Goal: Obtain resource: Download file/media

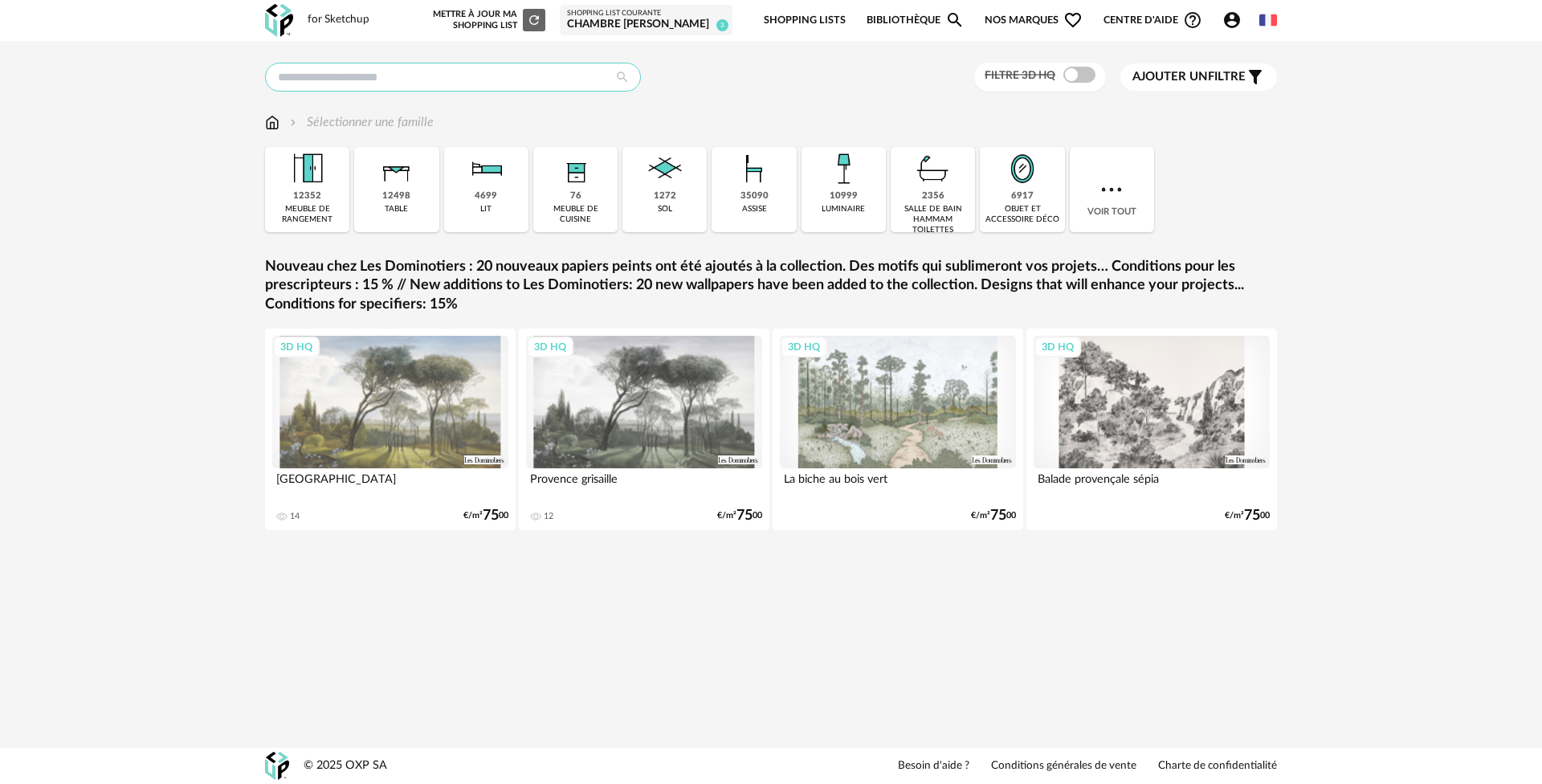
click at [357, 73] on input "text" at bounding box center [452, 77] width 376 height 29
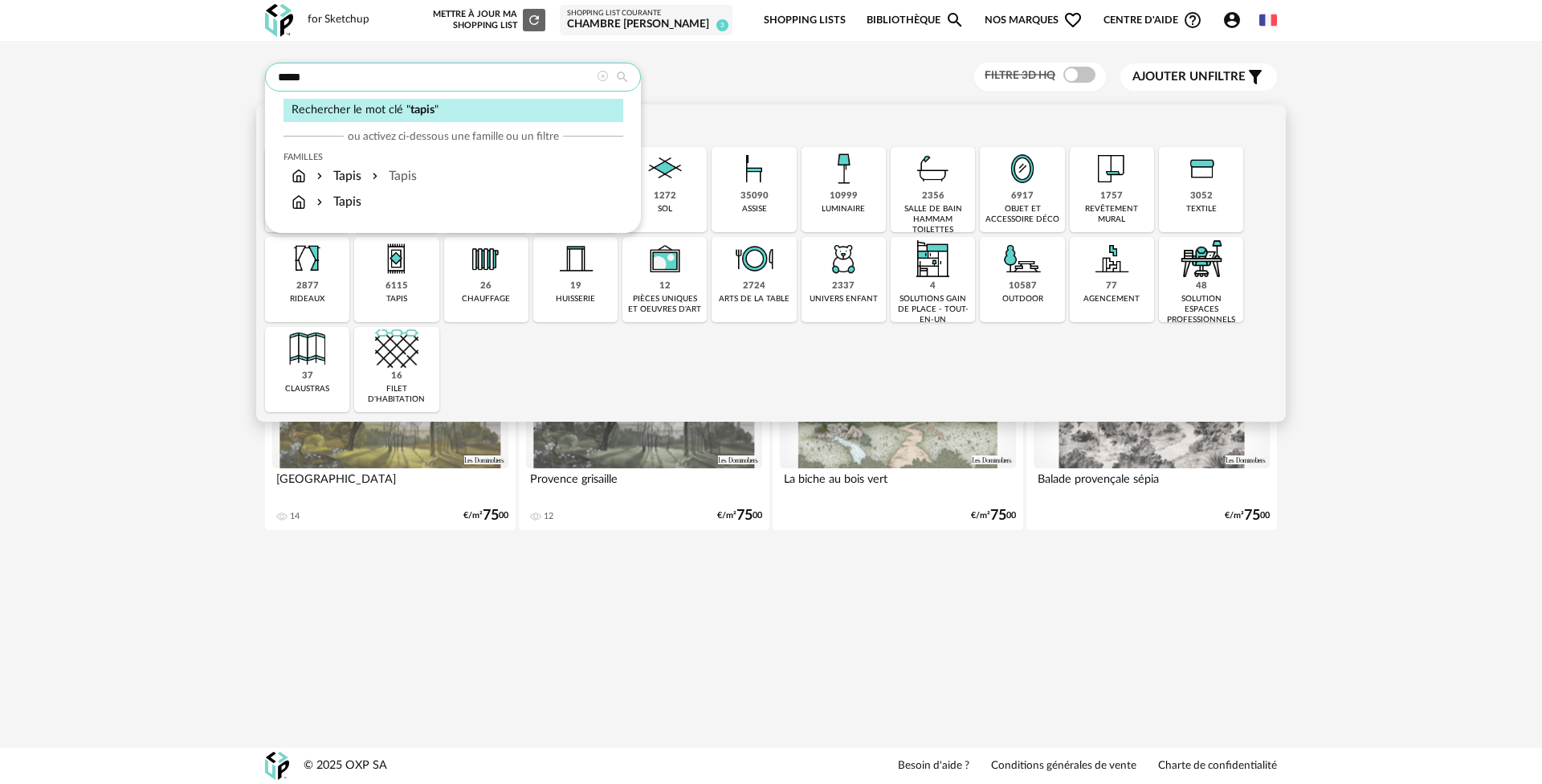
type input "*****"
click at [866, 256] on div "2337 univers enfant" at bounding box center [843, 280] width 85 height 86
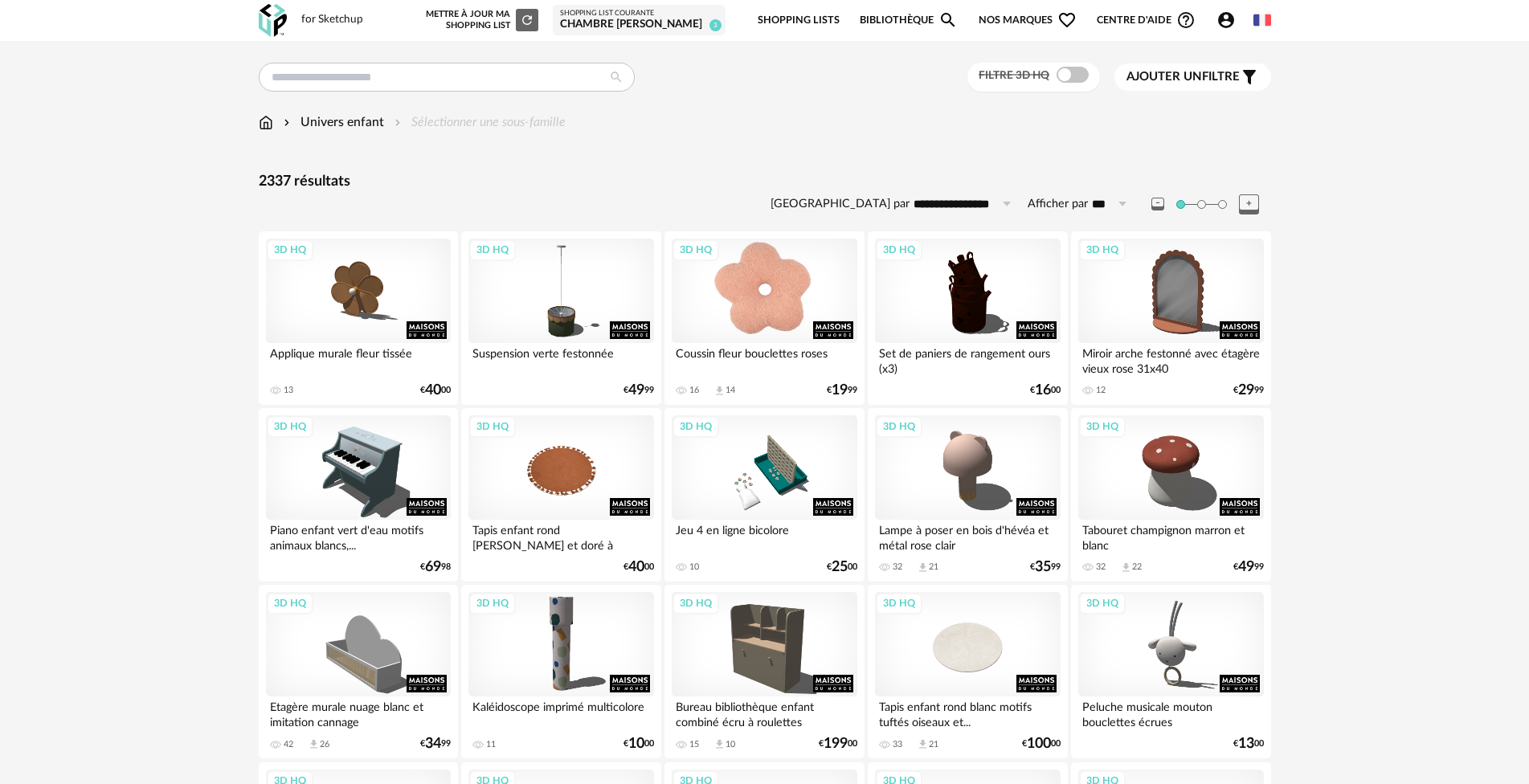
click at [752, 293] on div "3D HQ" at bounding box center [764, 290] width 185 height 104
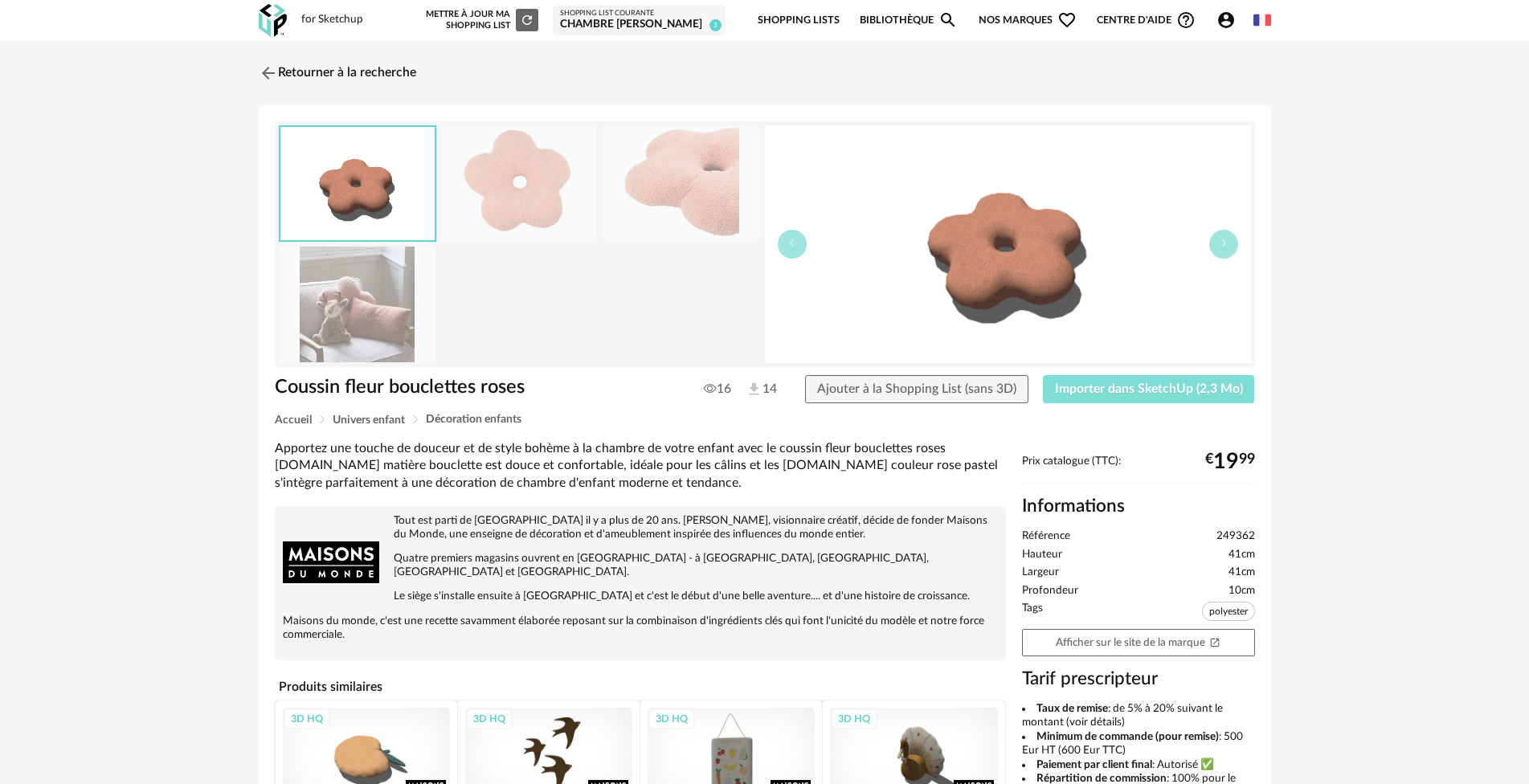
click at [1143, 390] on span "Importer dans SketchUp (2,3 Mo)" at bounding box center [1148, 388] width 188 height 13
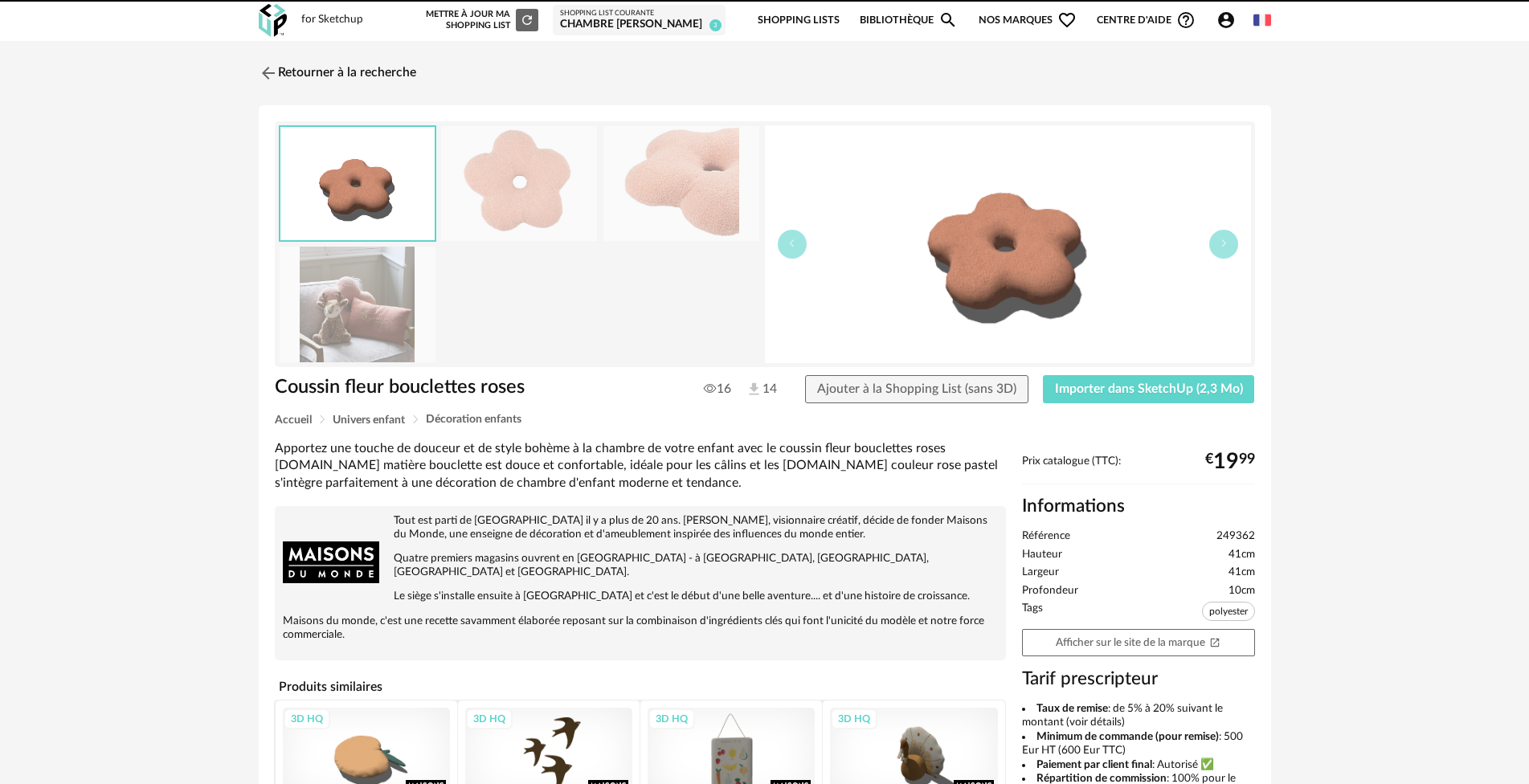
drag, startPoint x: 642, startPoint y: 419, endPoint x: 635, endPoint y: 422, distance: 7.6
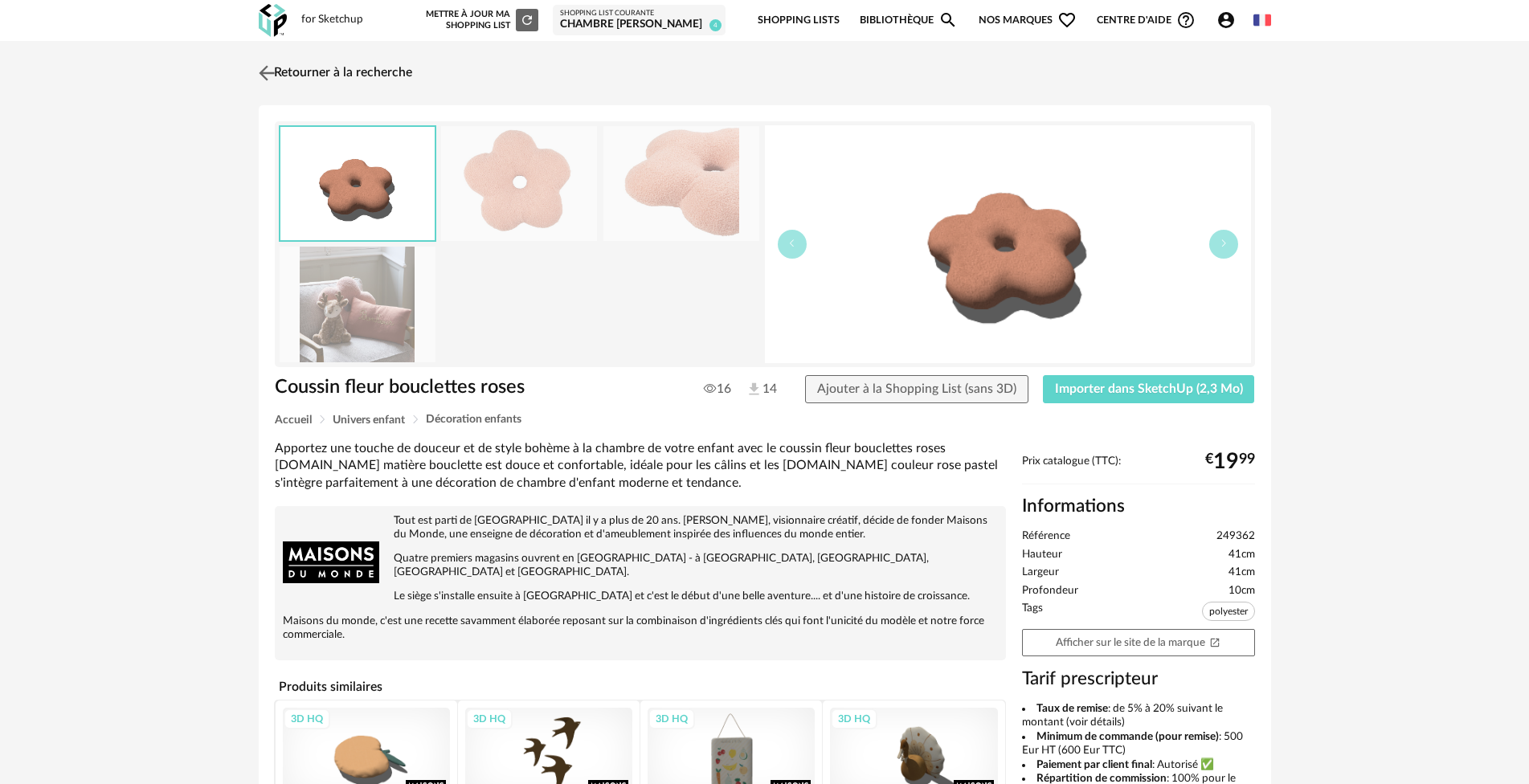
click at [274, 67] on img at bounding box center [267, 73] width 23 height 23
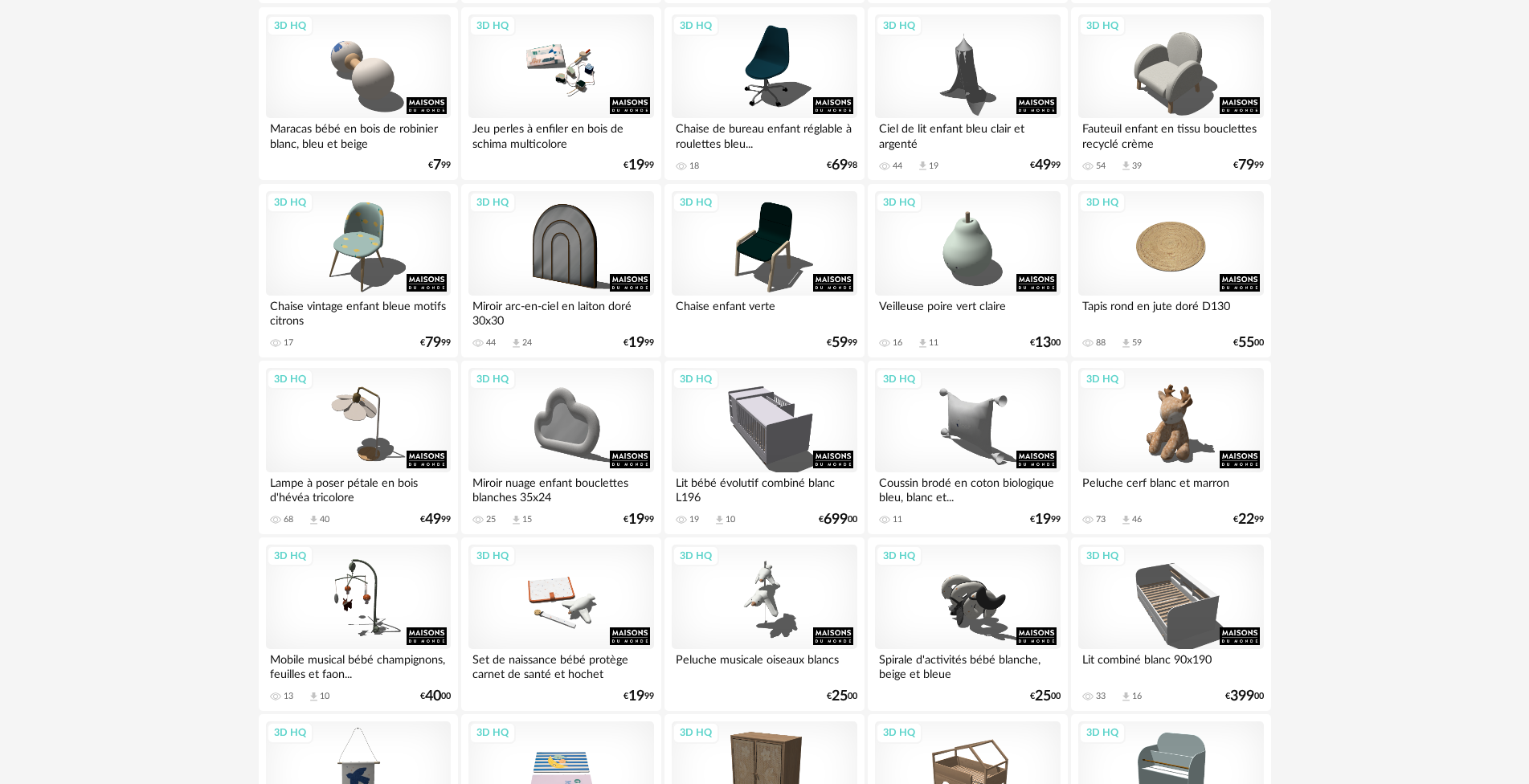
scroll to position [1365, 0]
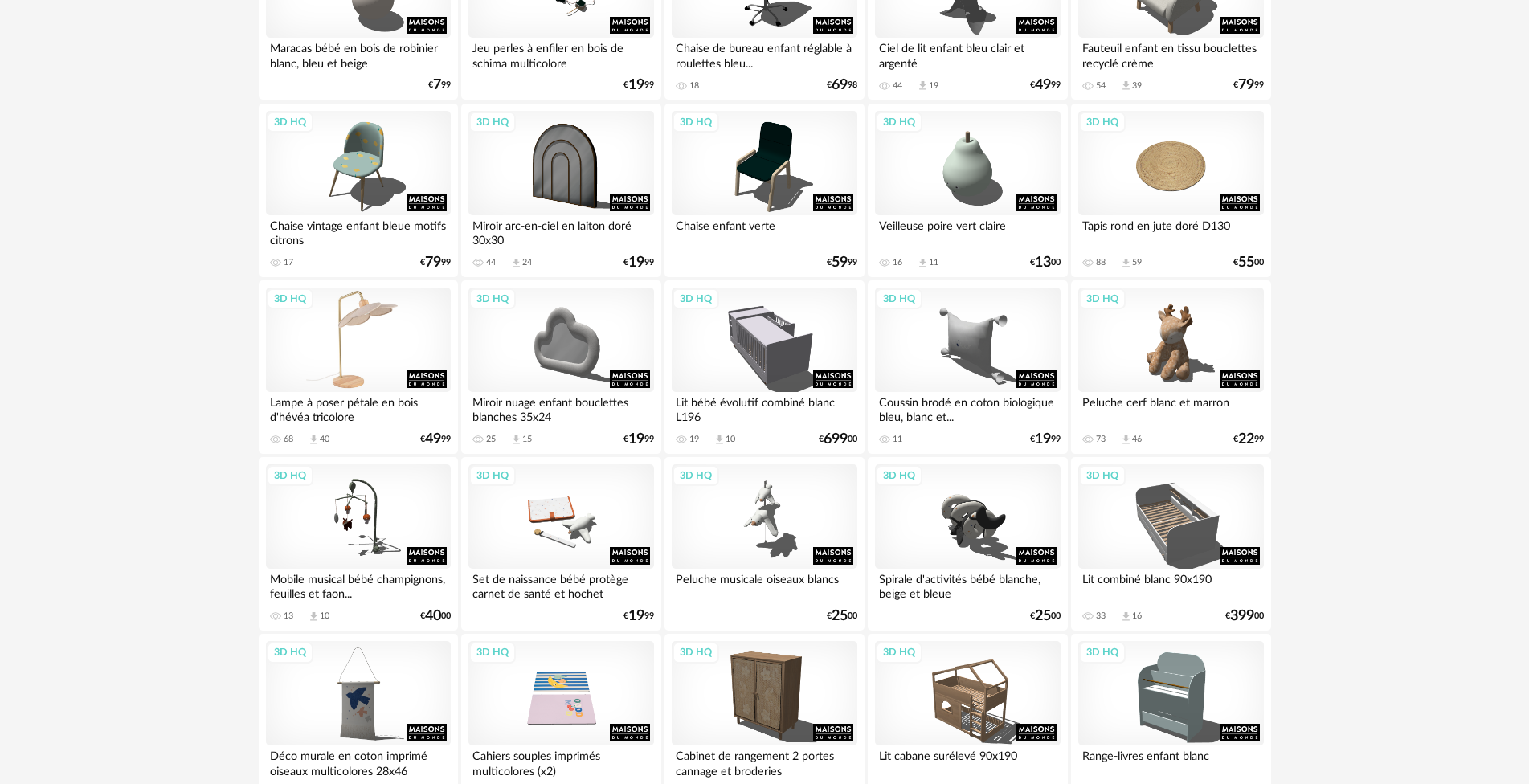
click at [371, 320] on div "3D HQ" at bounding box center [358, 339] width 185 height 104
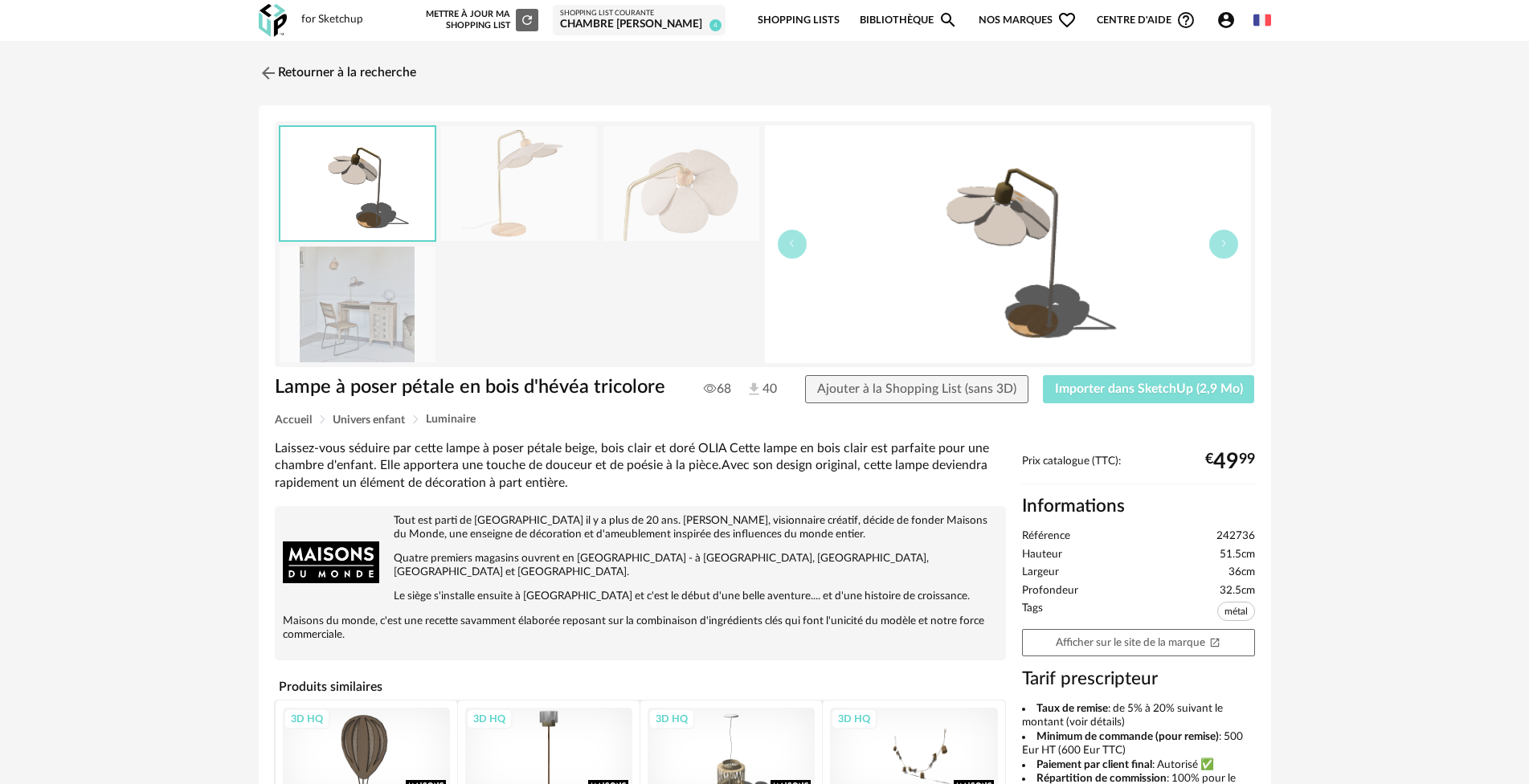
click at [1168, 396] on button "Importer dans SketchUp (2,9 Mo)" at bounding box center [1149, 390] width 212 height 29
click at [289, 74] on link "Retourner à la recherche" at bounding box center [334, 73] width 158 height 35
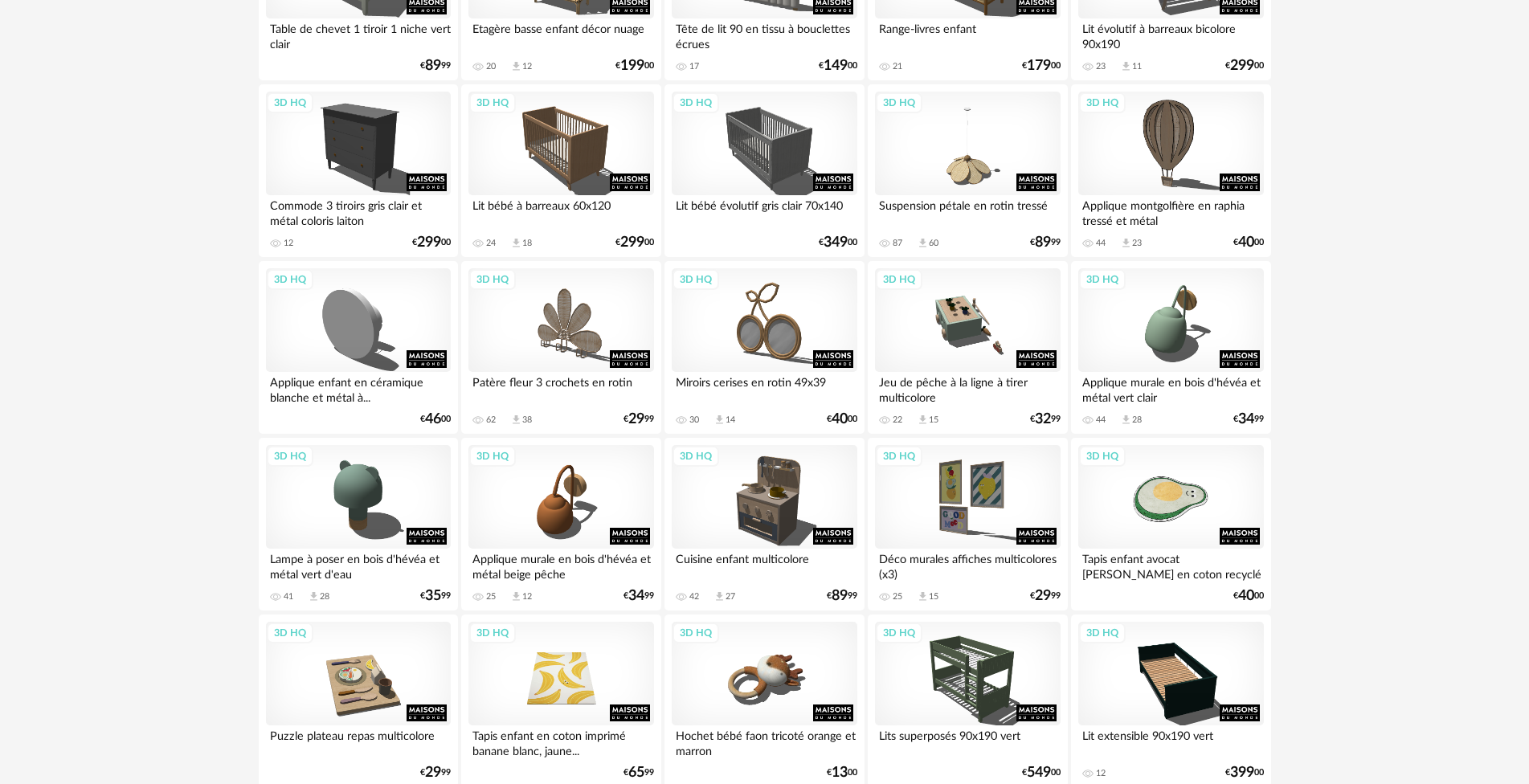
scroll to position [2650, 0]
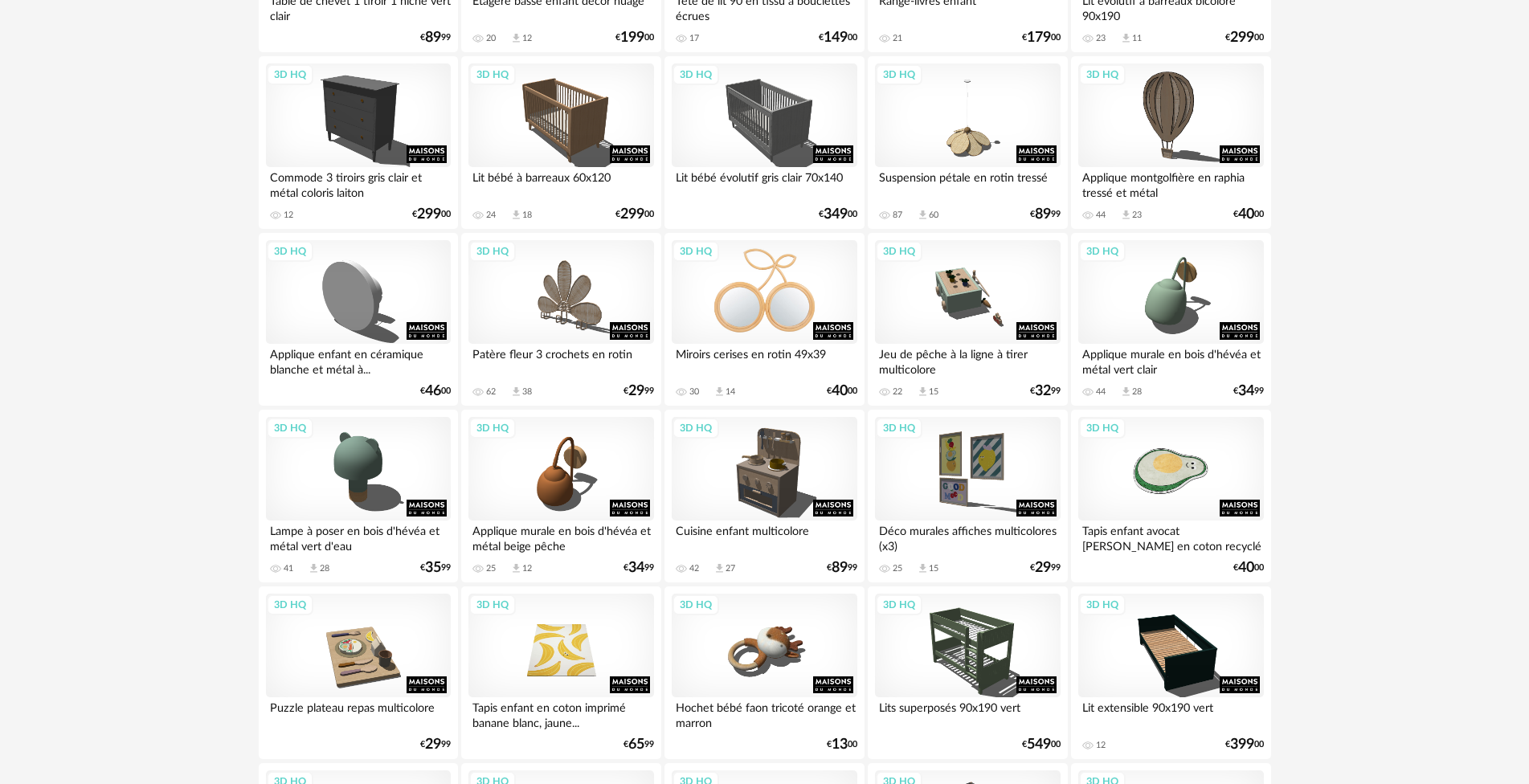
click at [752, 296] on div "3D HQ" at bounding box center [764, 292] width 185 height 104
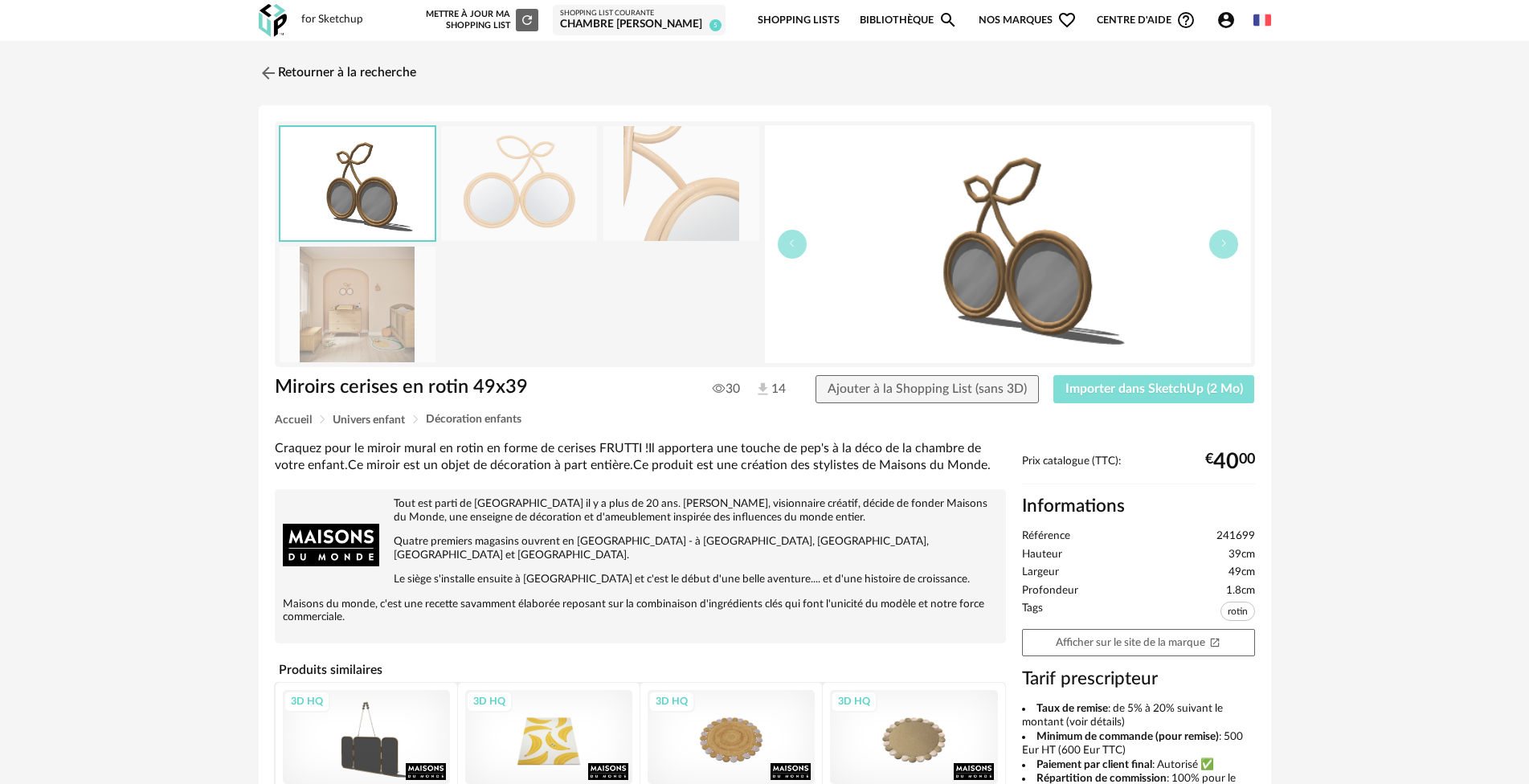
click at [1164, 387] on span "Importer dans SketchUp (2 Mo)" at bounding box center [1154, 388] width 177 height 13
click at [307, 72] on link "Retourner à la recherche" at bounding box center [334, 73] width 158 height 35
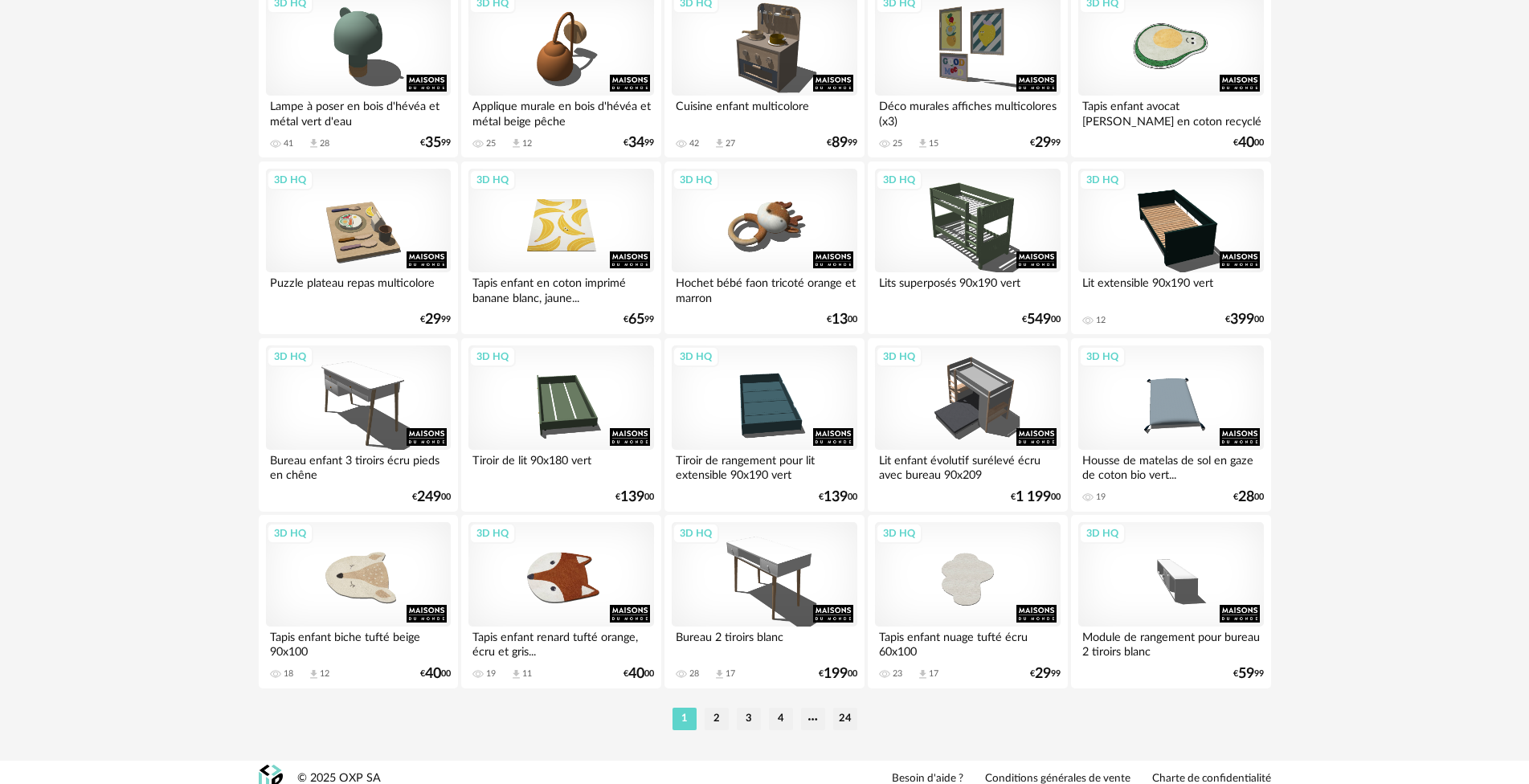
scroll to position [3087, 0]
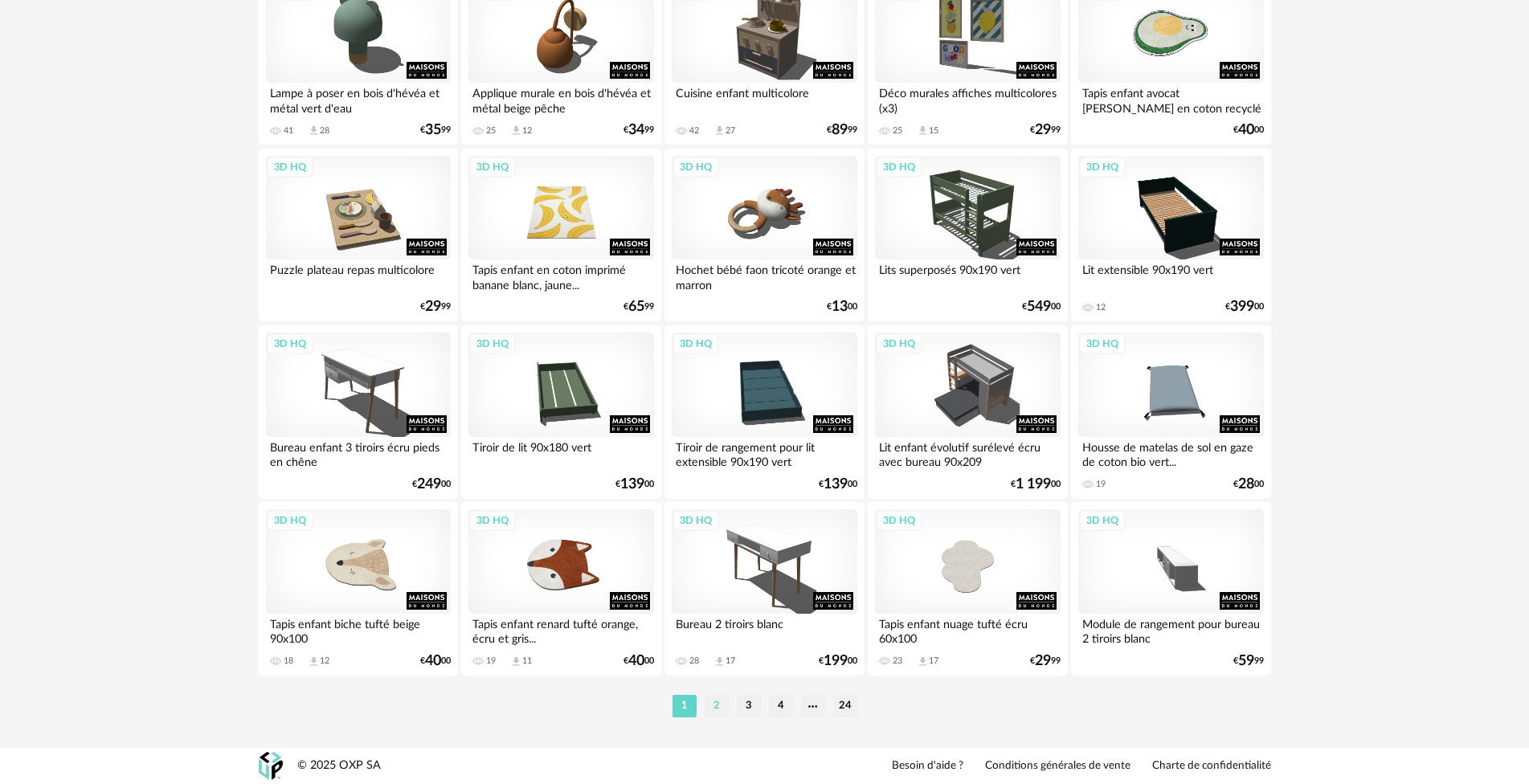
click at [721, 706] on li "2" at bounding box center [716, 705] width 24 height 22
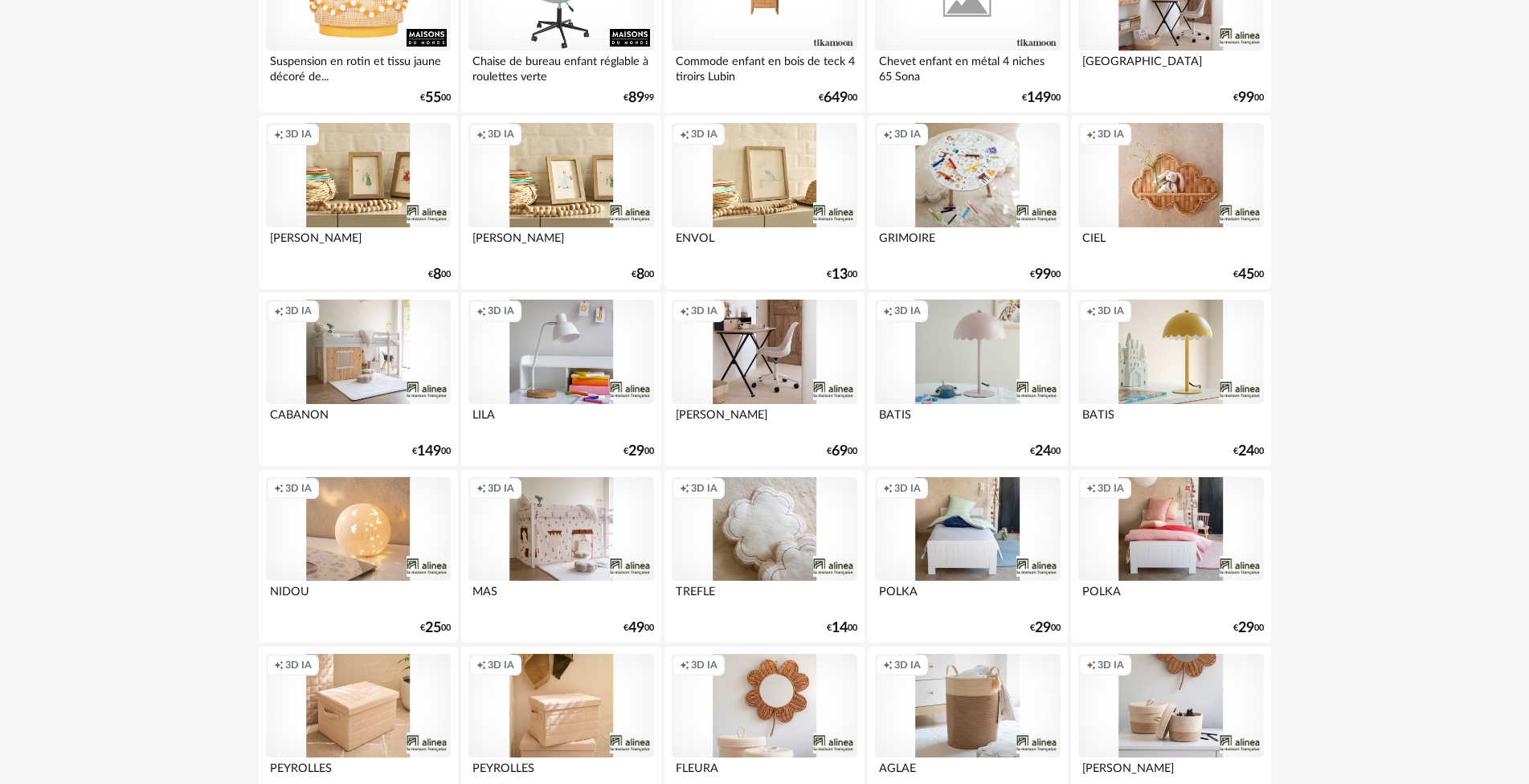
scroll to position [2087, 0]
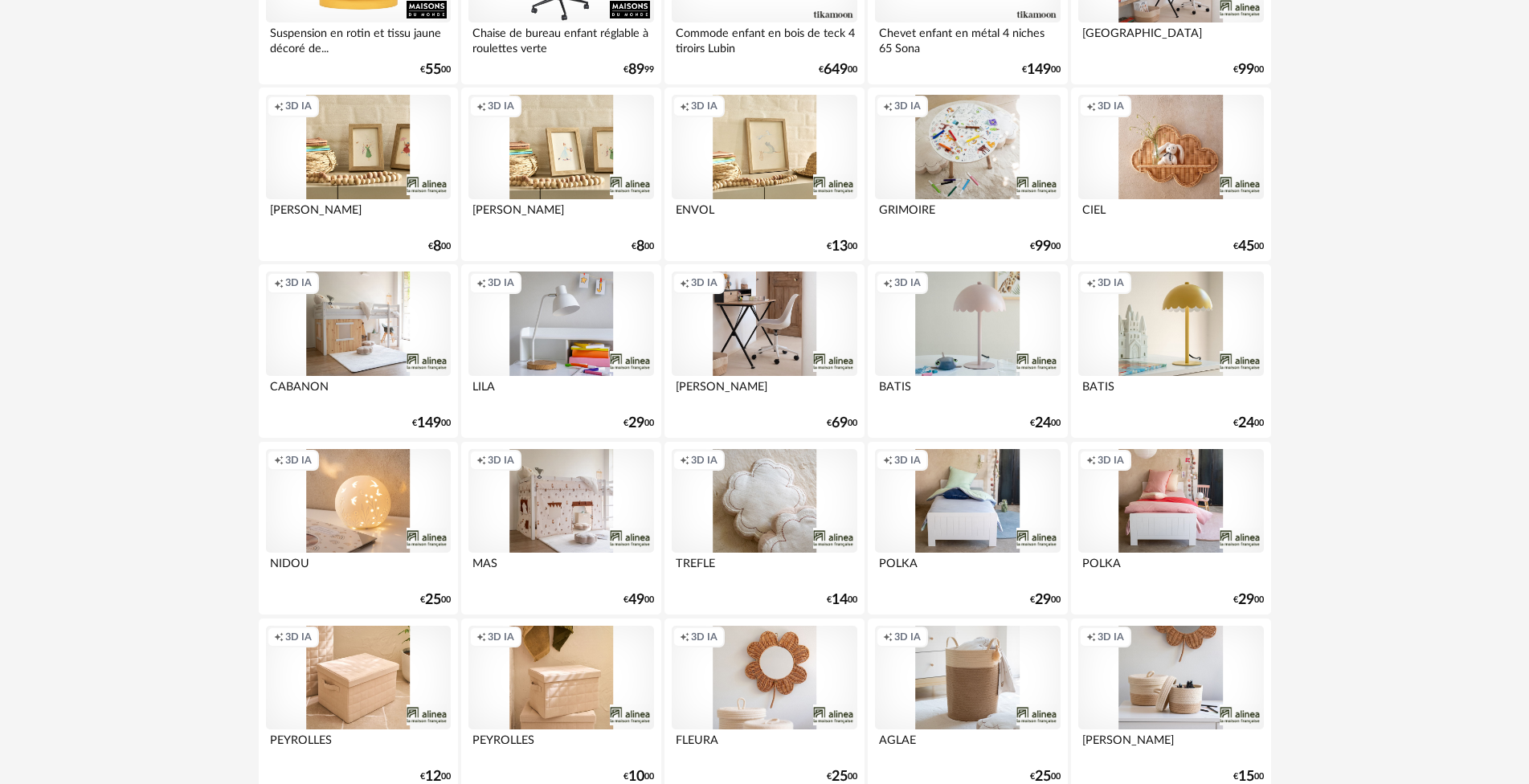
click at [1204, 323] on div "Creation icon 3D IA" at bounding box center [1171, 323] width 185 height 104
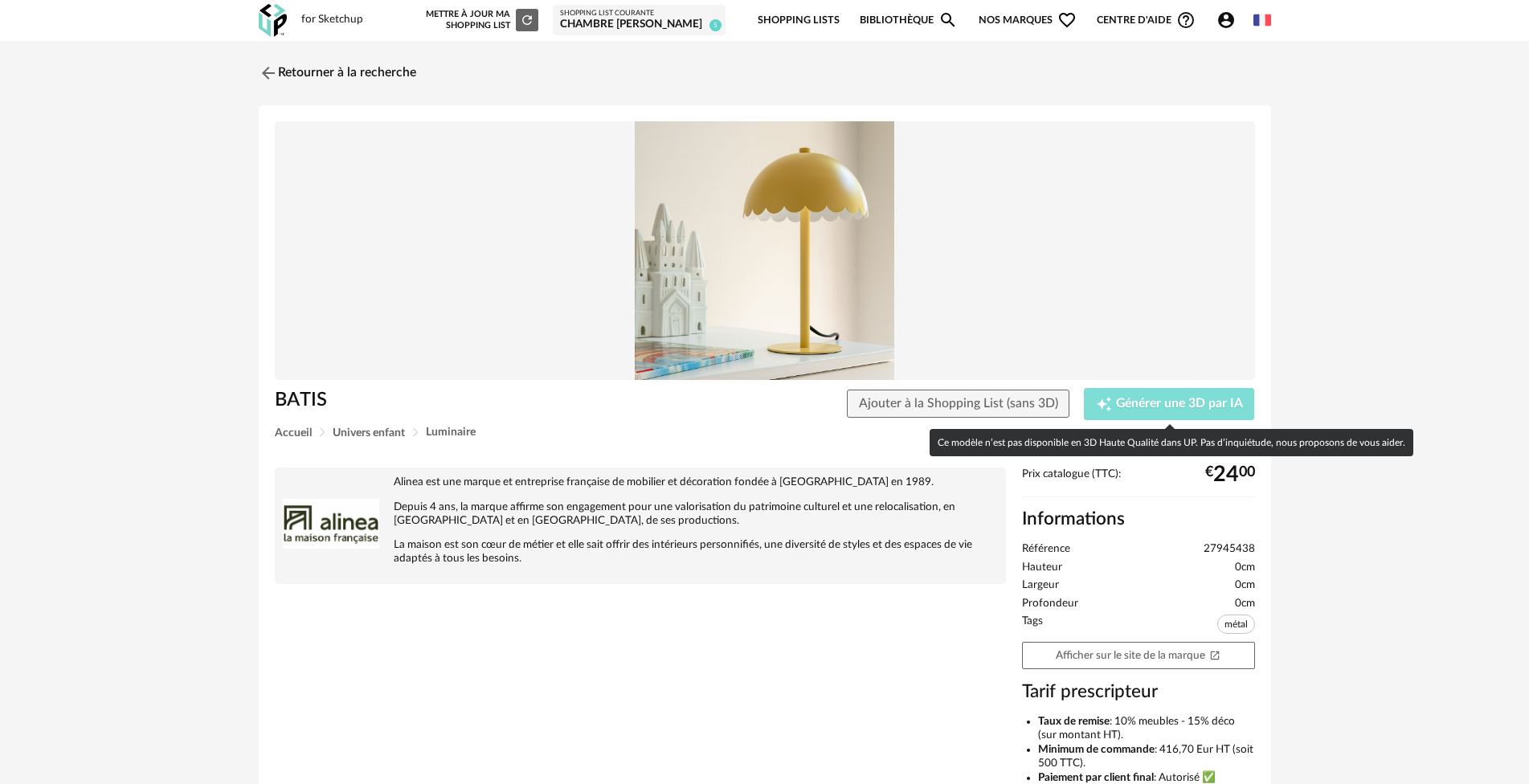
click at [1178, 408] on span "Générer une 3D par IA" at bounding box center [1180, 404] width 127 height 13
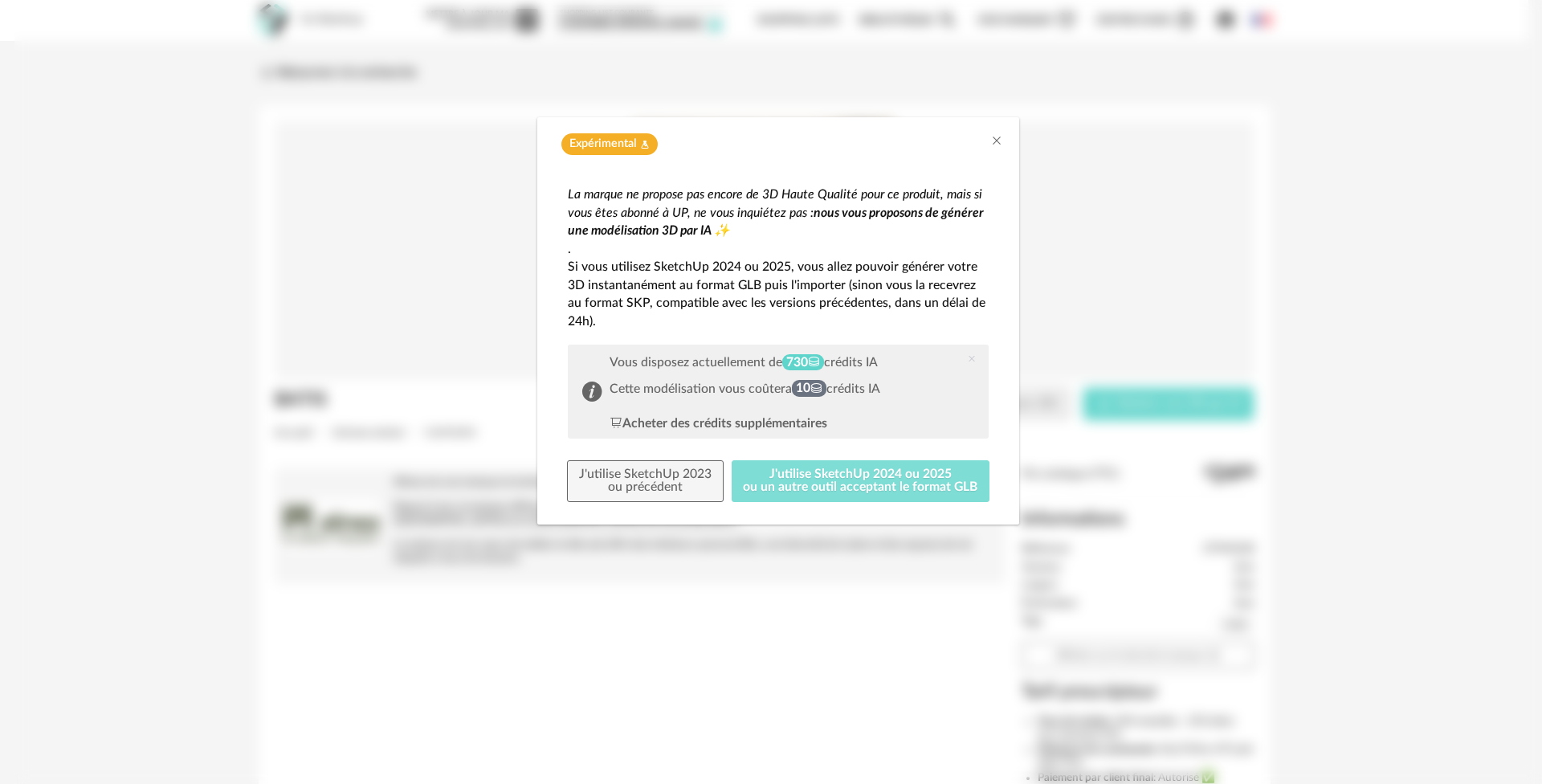
click at [813, 483] on button "J'utilise SketchUp 2024 ou 2025 ou un autre outil acceptant le format GLB" at bounding box center [861, 481] width 259 height 42
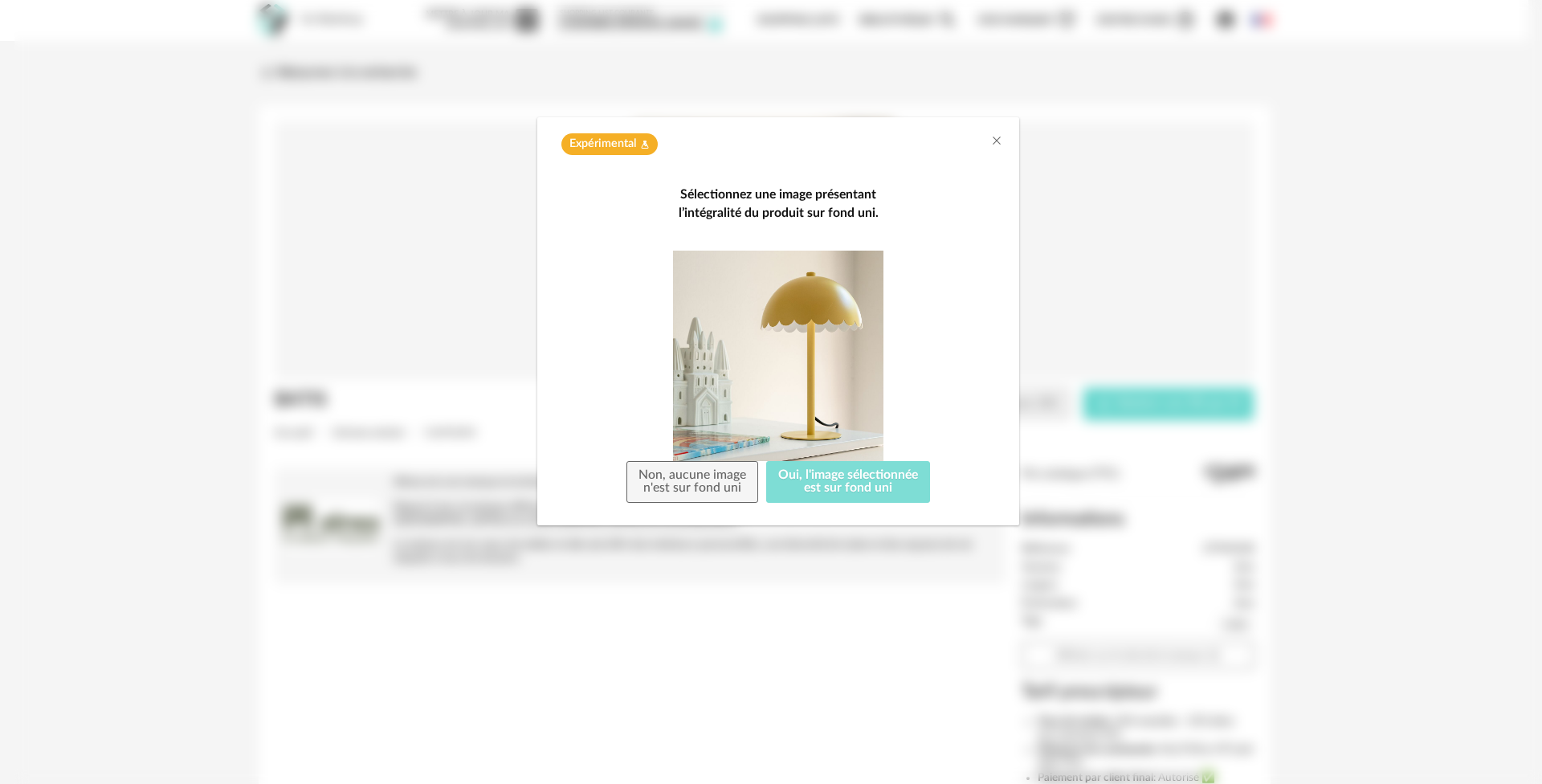
click at [813, 482] on button "Oui, l'image sélectionnée est sur fond uni" at bounding box center [848, 481] width 163 height 42
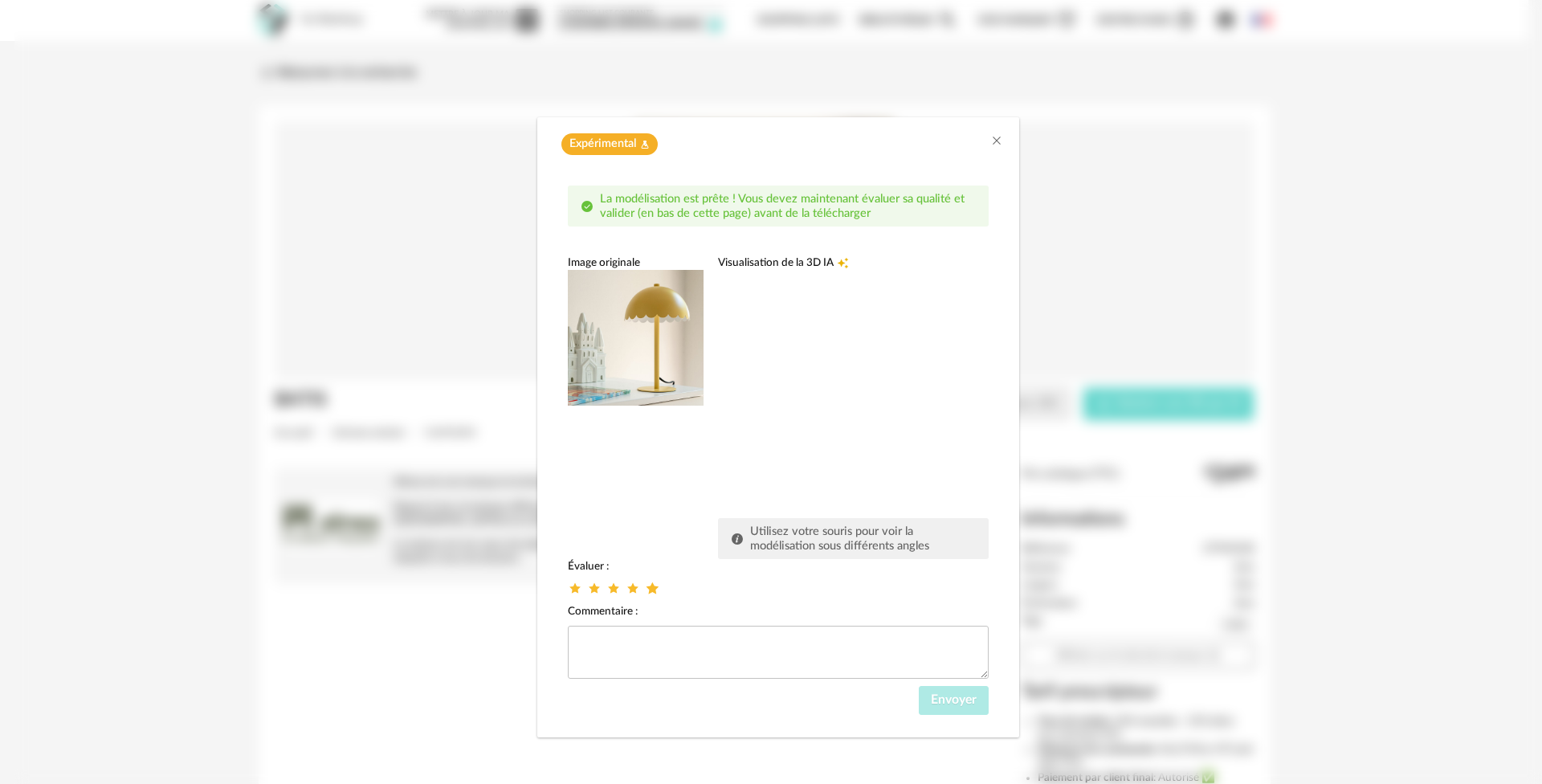
click at [656, 589] on icon "dialog" at bounding box center [652, 588] width 17 height 17
click at [952, 701] on span "Envoyer" at bounding box center [953, 698] width 46 height 13
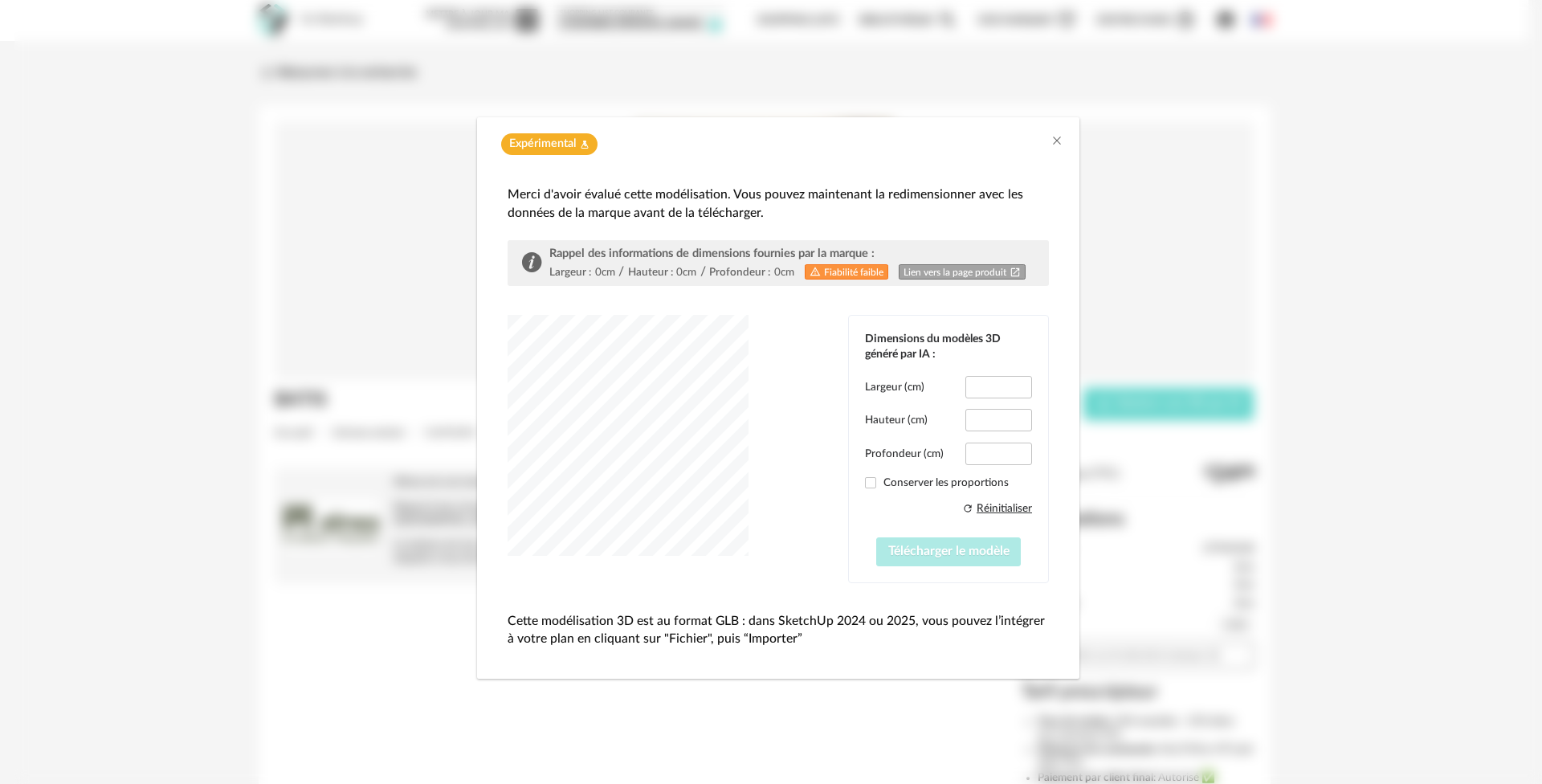
type input "*****"
click at [942, 549] on span "Télécharger le modèle" at bounding box center [949, 551] width 122 height 13
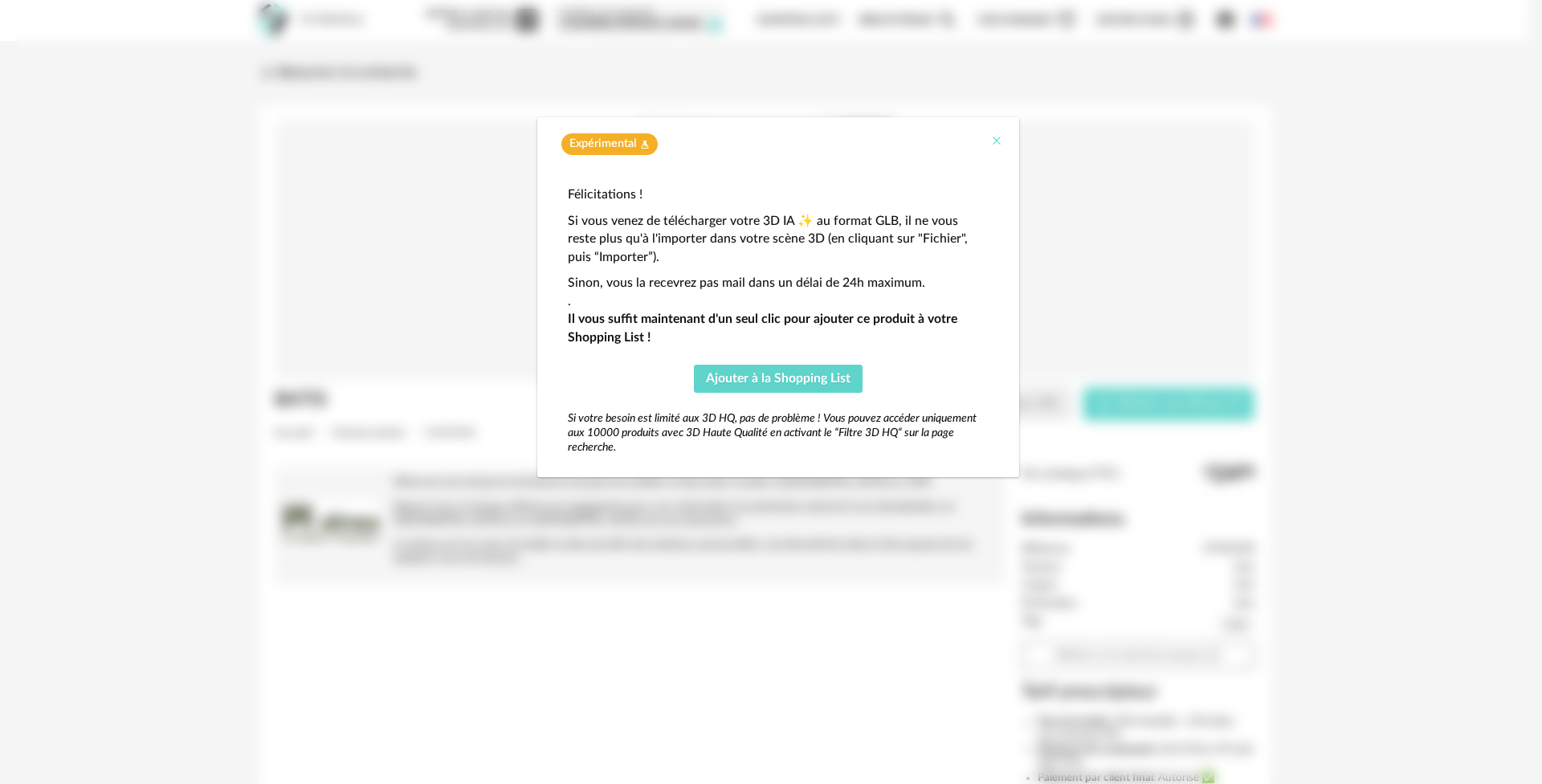
click at [992, 137] on icon "Close" at bounding box center [996, 140] width 13 height 13
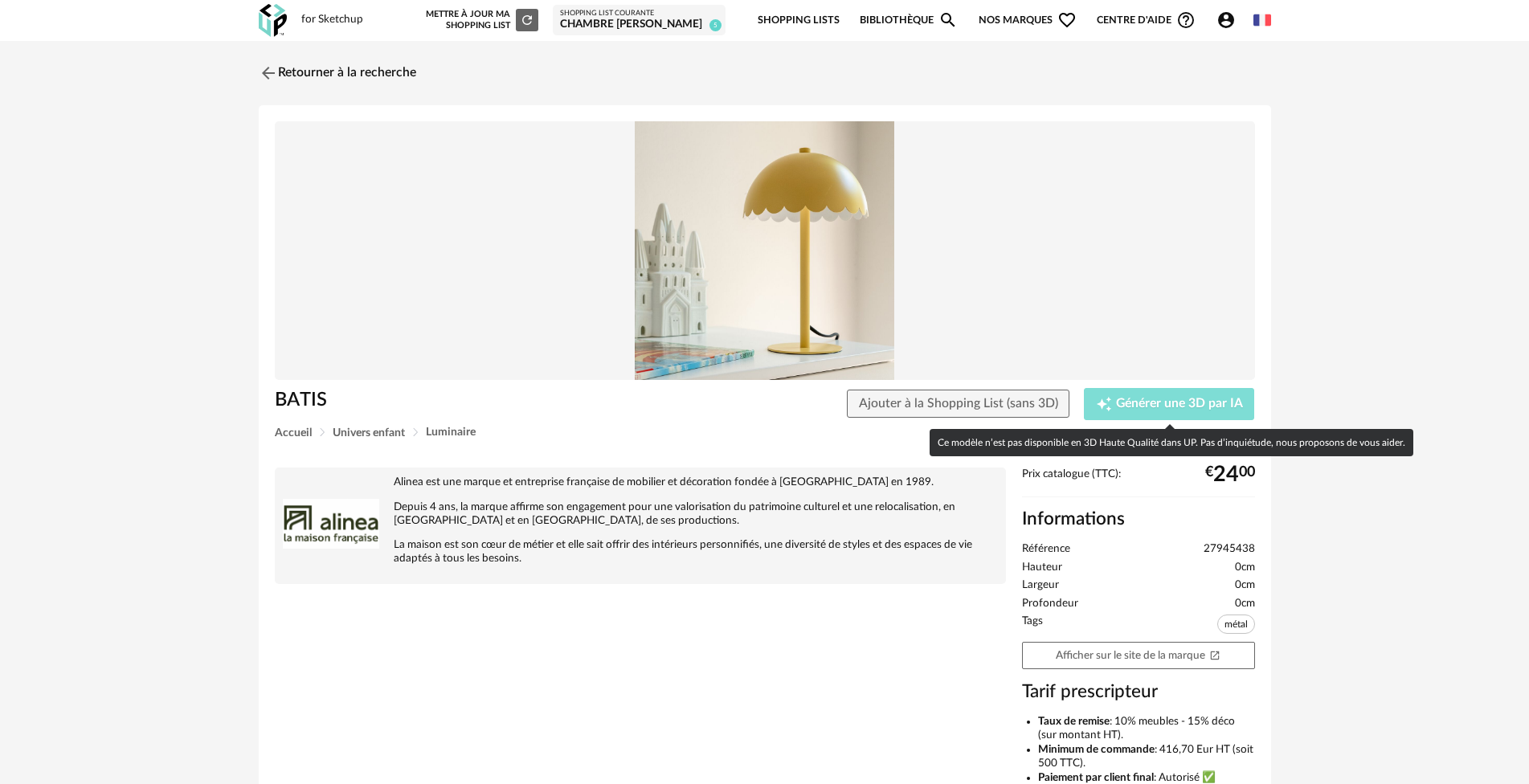
click at [1166, 407] on span "Générer une 3D par IA" at bounding box center [1180, 404] width 127 height 13
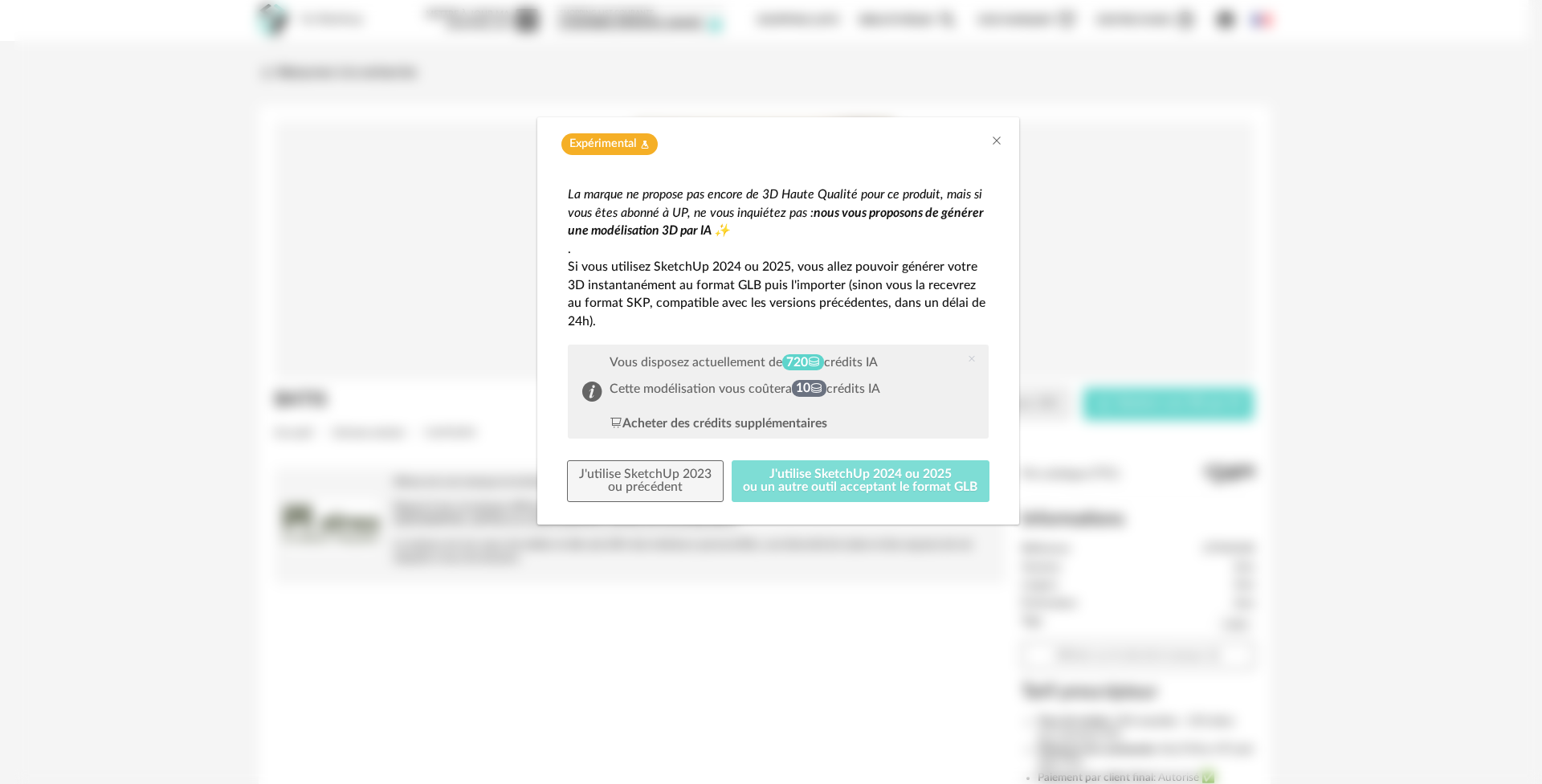
click at [799, 478] on button "J'utilise SketchUp 2024 ou 2025 ou un autre outil acceptant le format GLB" at bounding box center [861, 481] width 259 height 42
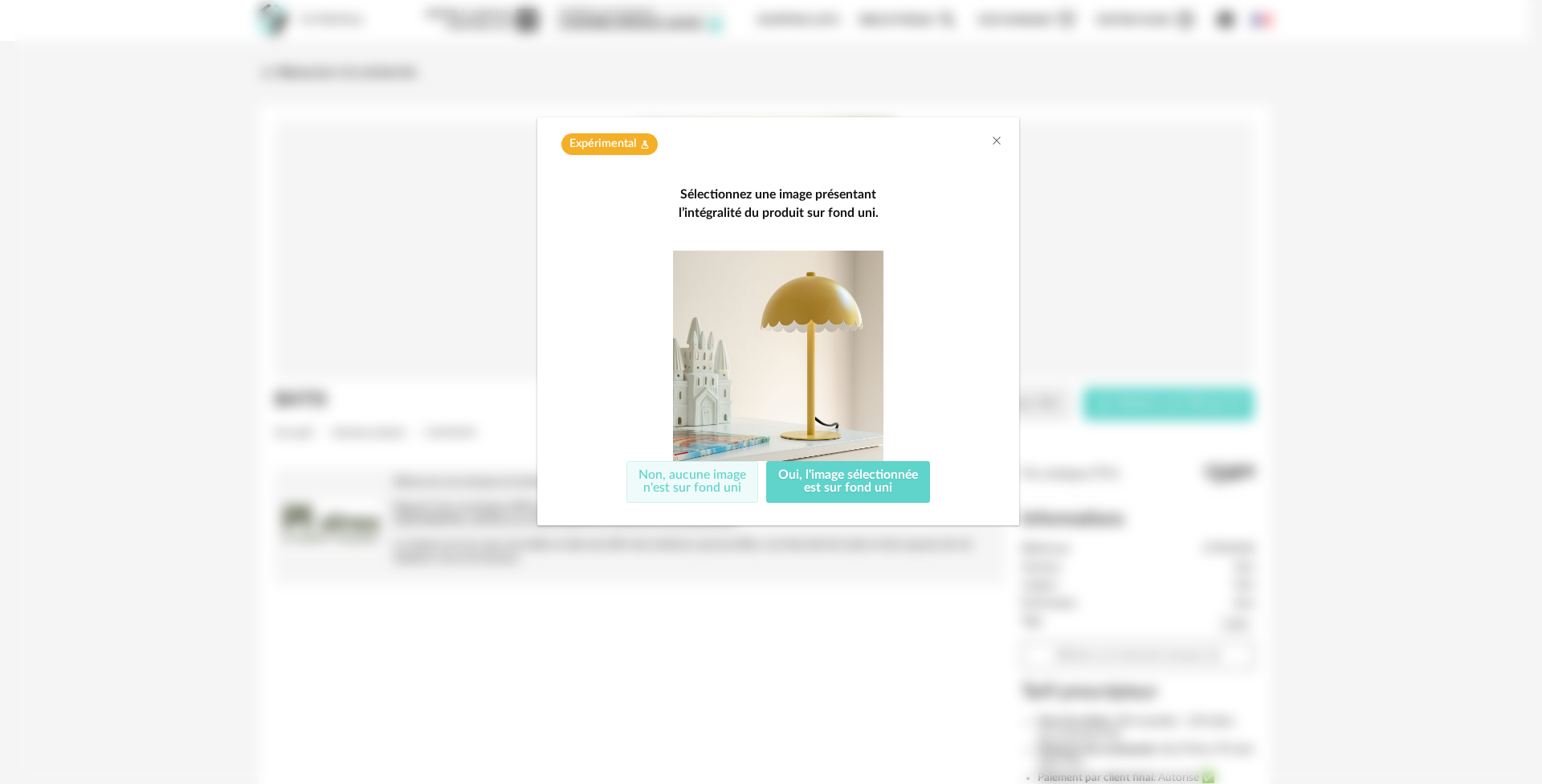
click at [685, 491] on button "Non, aucune image n'est sur fond uni" at bounding box center [692, 481] width 131 height 42
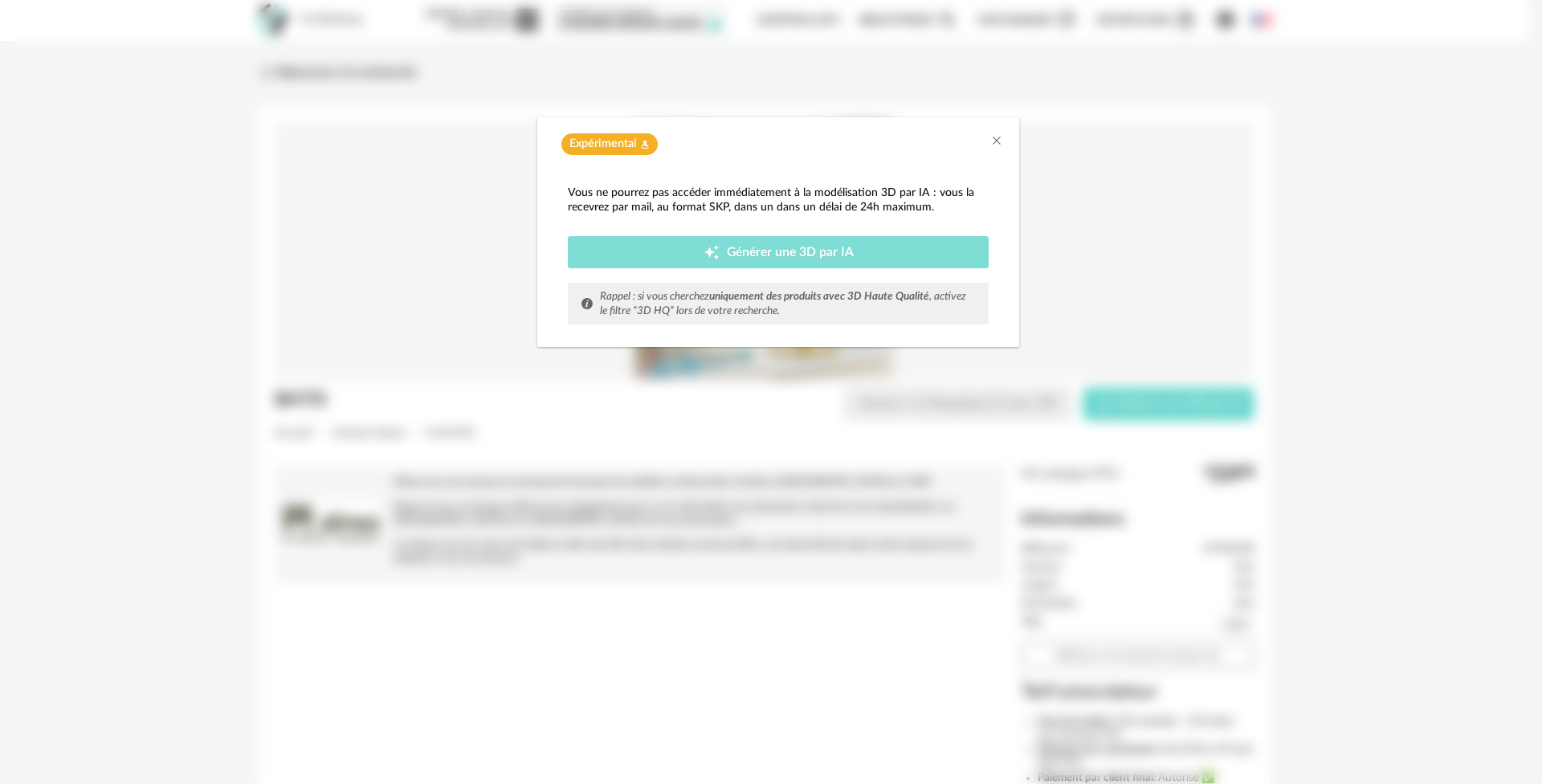
click at [756, 263] on button "Creation icon Générer une 3D par IA" at bounding box center [778, 252] width 421 height 32
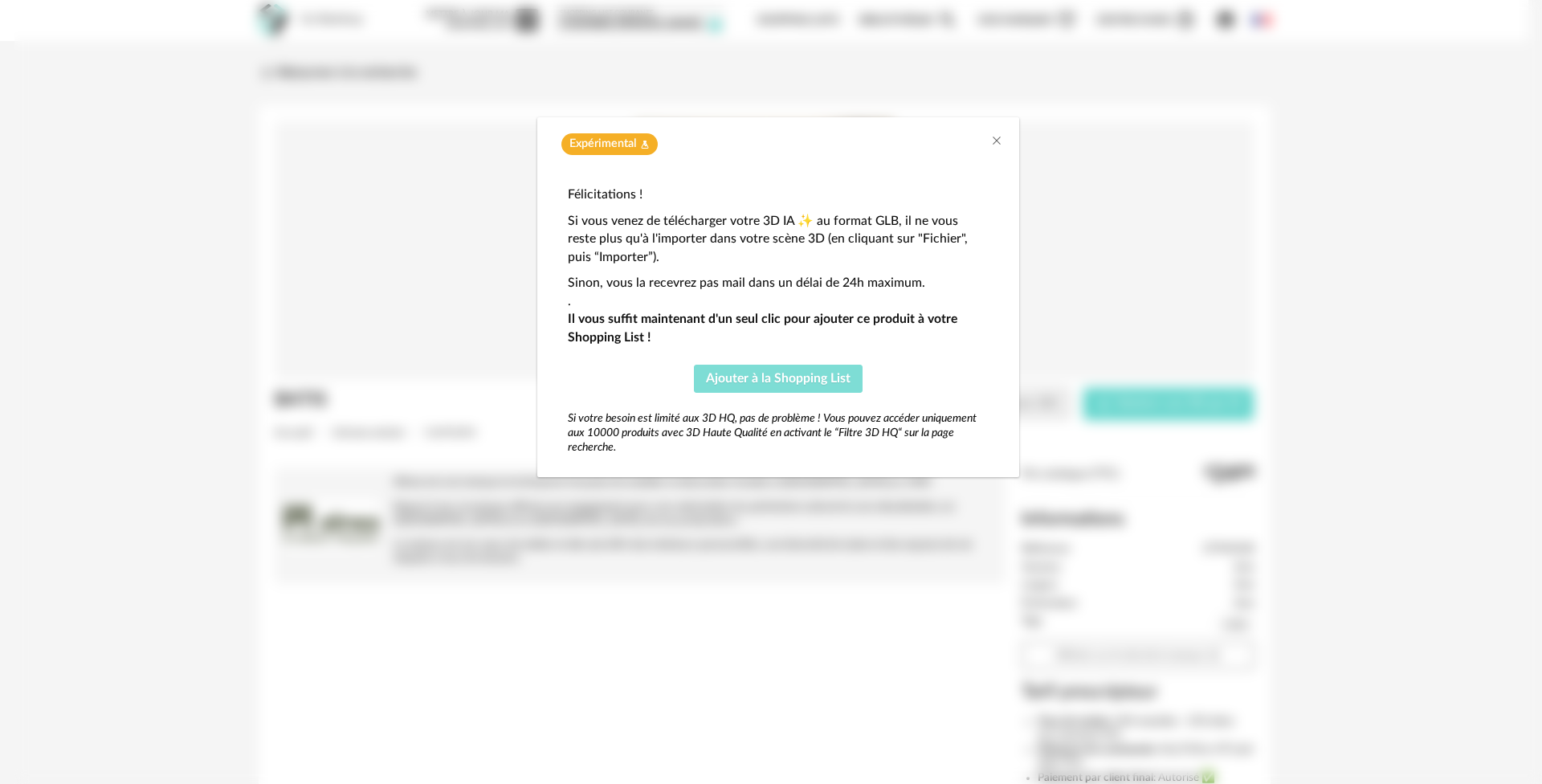
click at [766, 373] on span "Ajouter à la Shopping List" at bounding box center [778, 377] width 145 height 13
click at [997, 145] on icon "Close" at bounding box center [996, 140] width 13 height 13
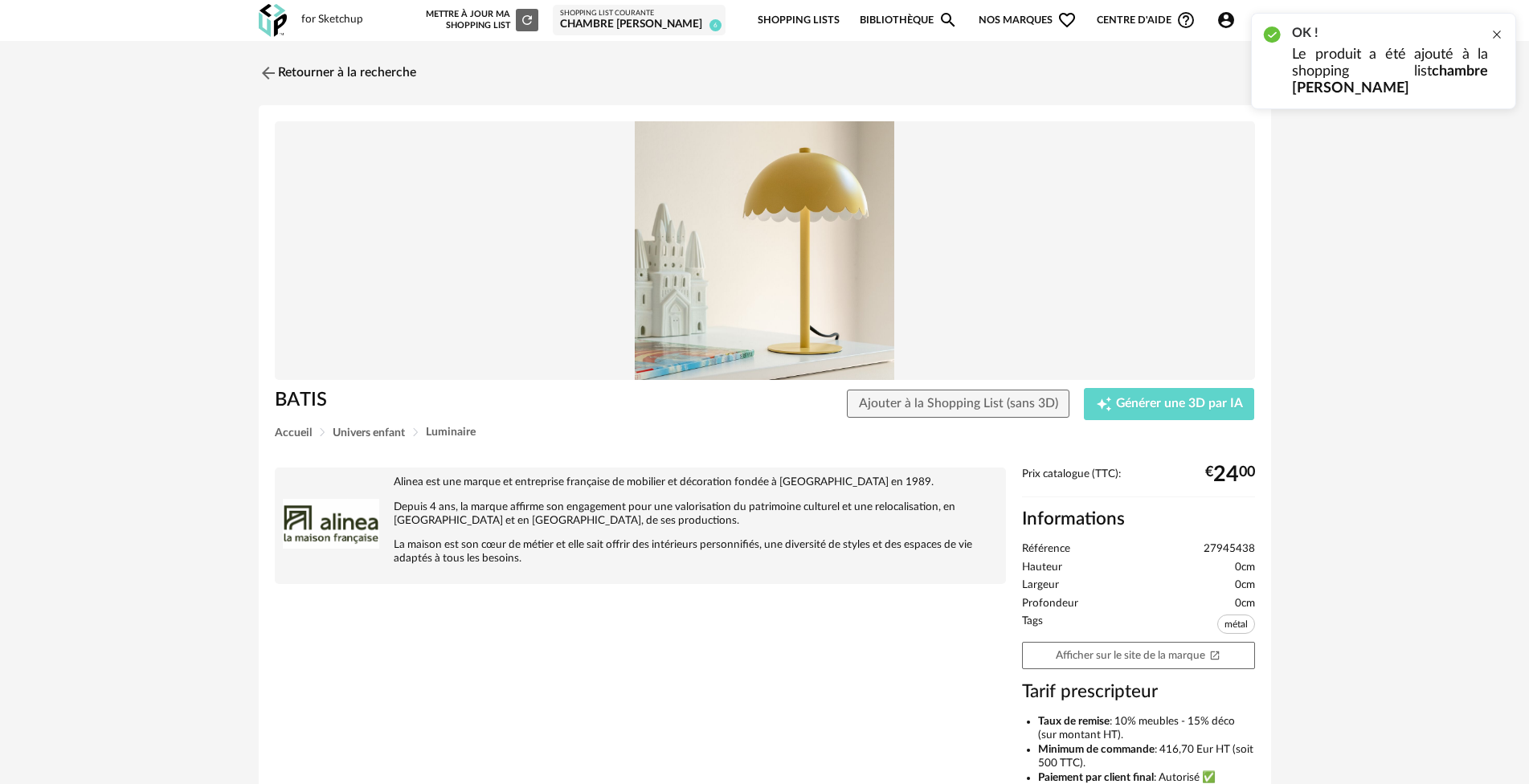
click at [1497, 32] on div at bounding box center [1496, 34] width 13 height 13
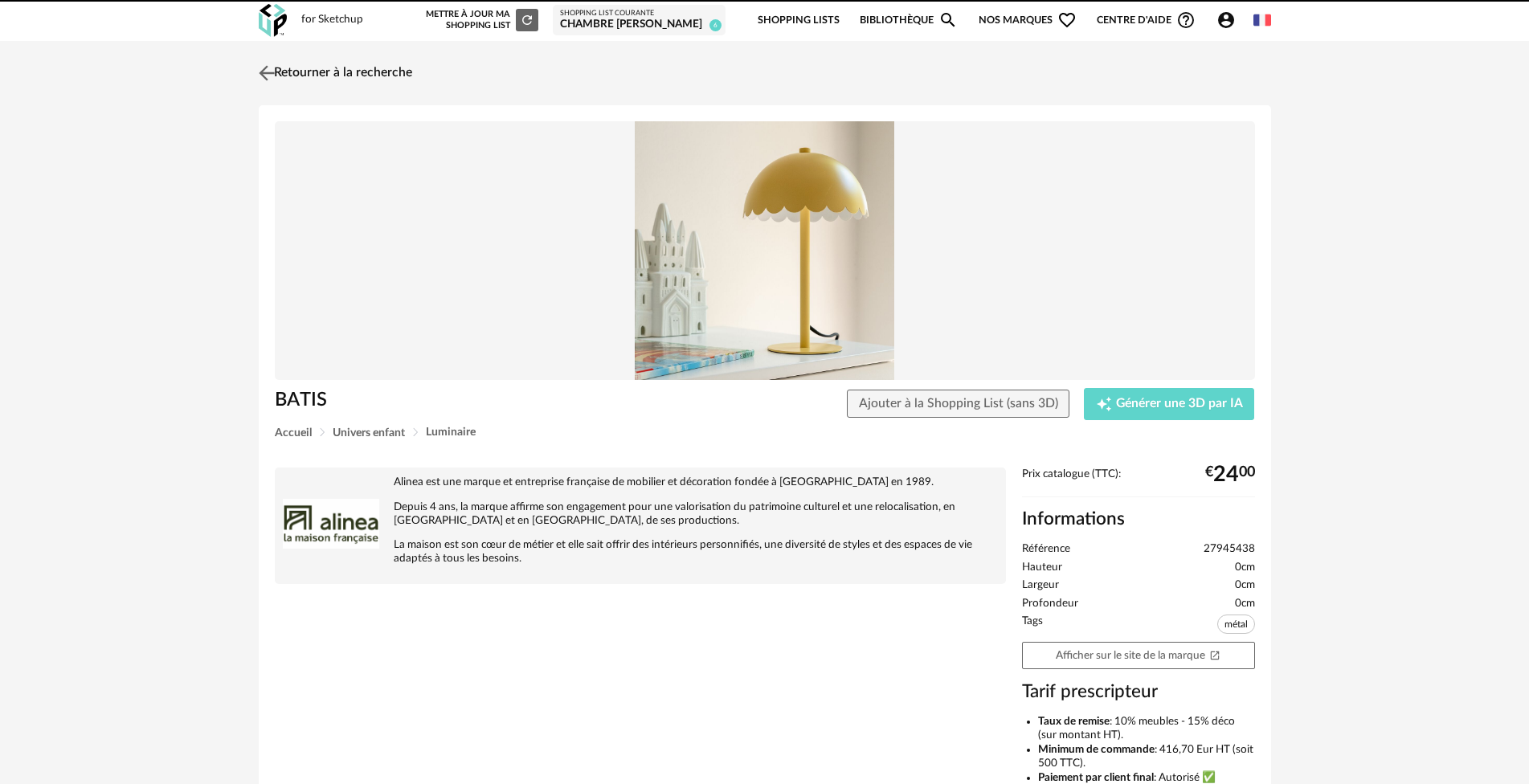
click at [296, 72] on link "Retourner à la recherche" at bounding box center [334, 73] width 158 height 35
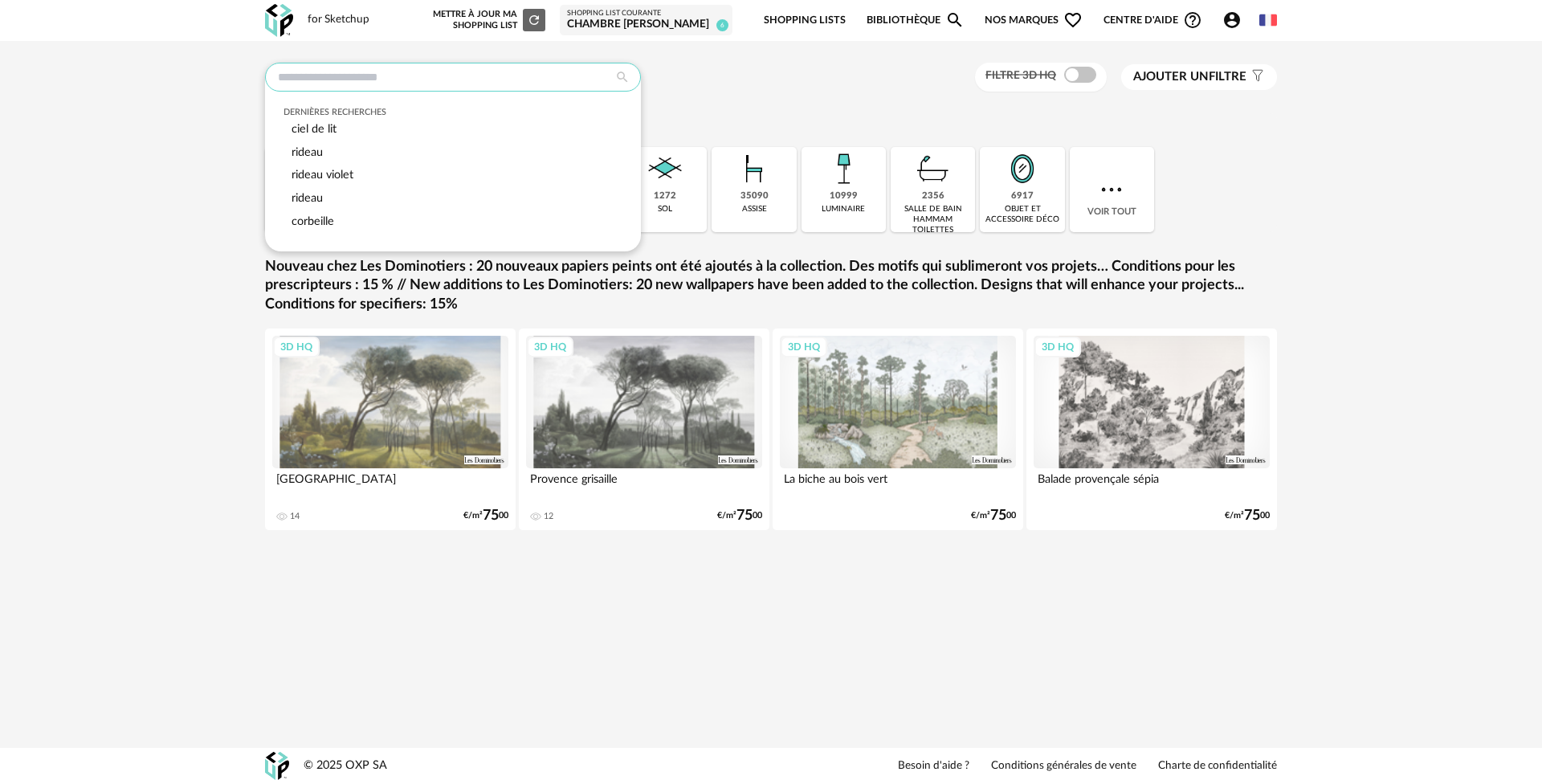
click at [516, 72] on input "text" at bounding box center [452, 77] width 376 height 29
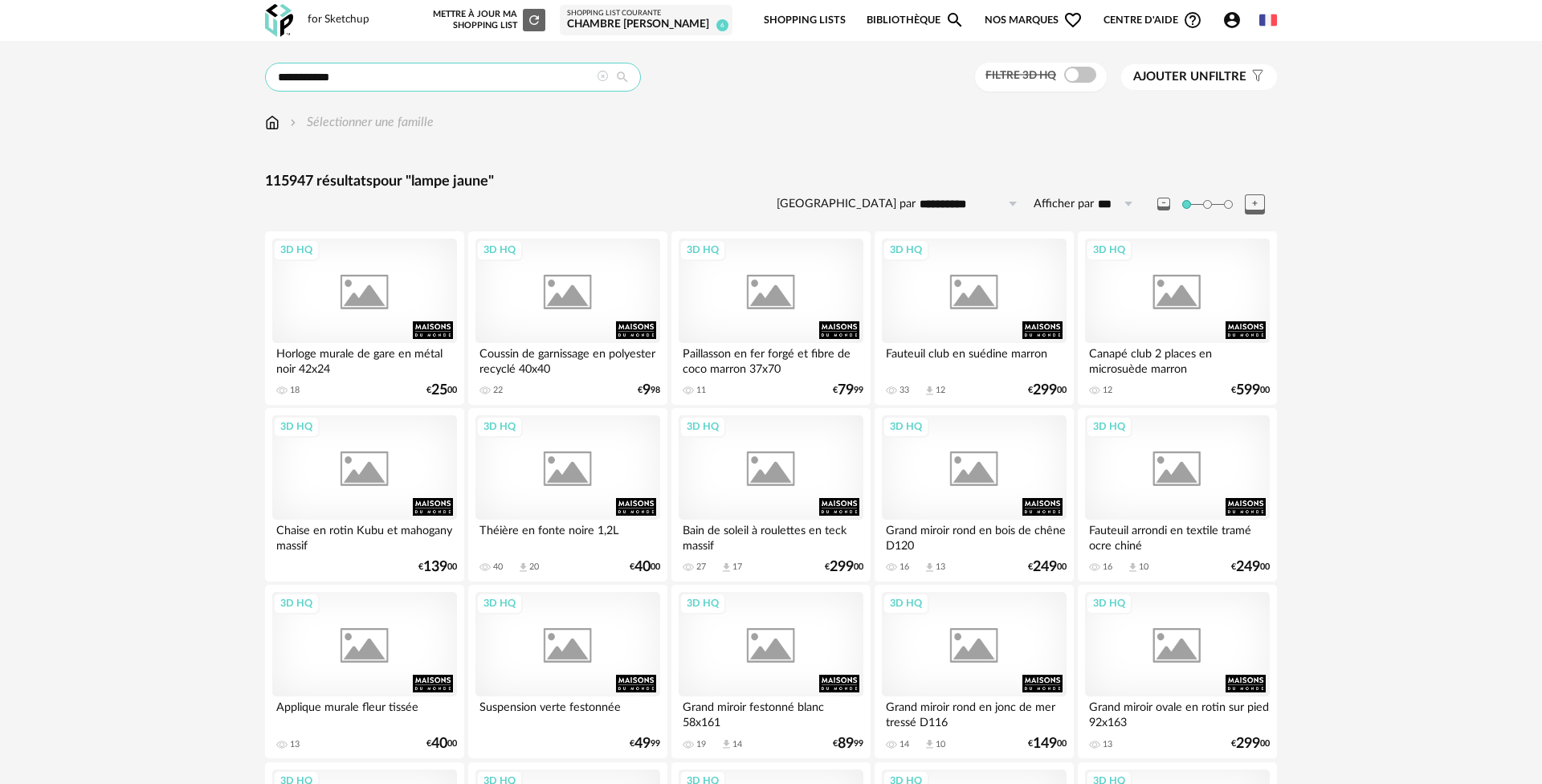
type input "**********"
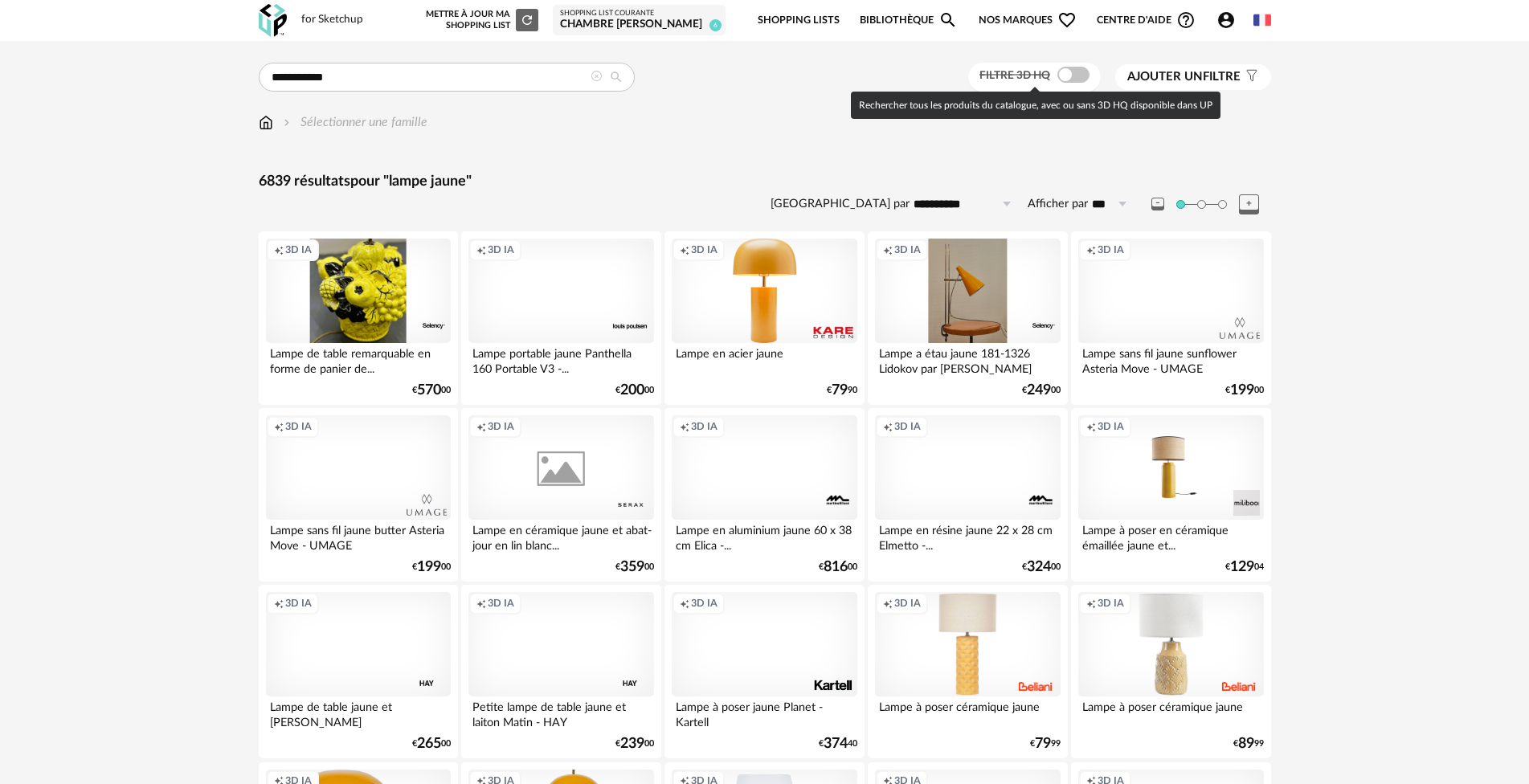
click at [1076, 71] on span at bounding box center [1073, 75] width 32 height 17
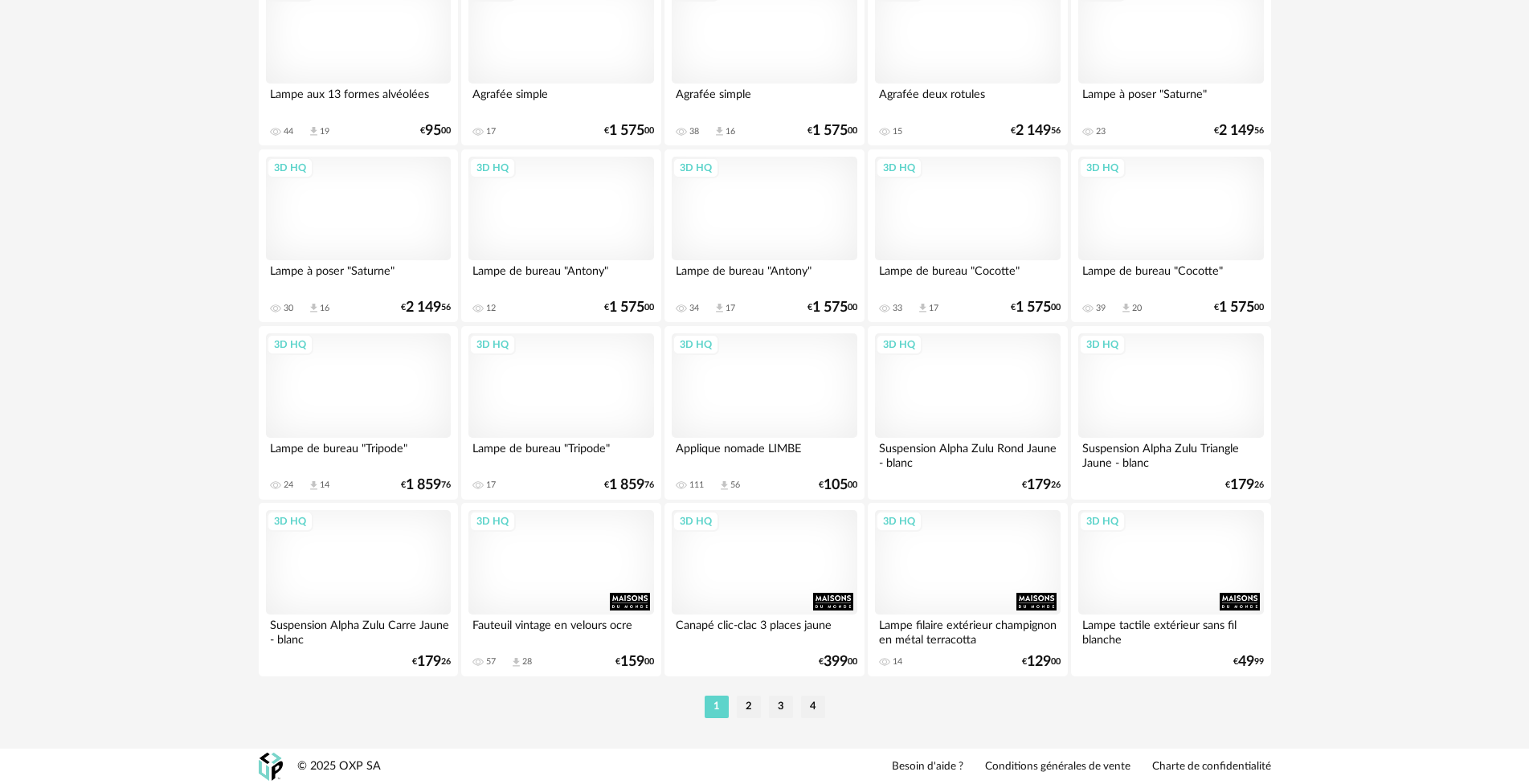
scroll to position [3087, 0]
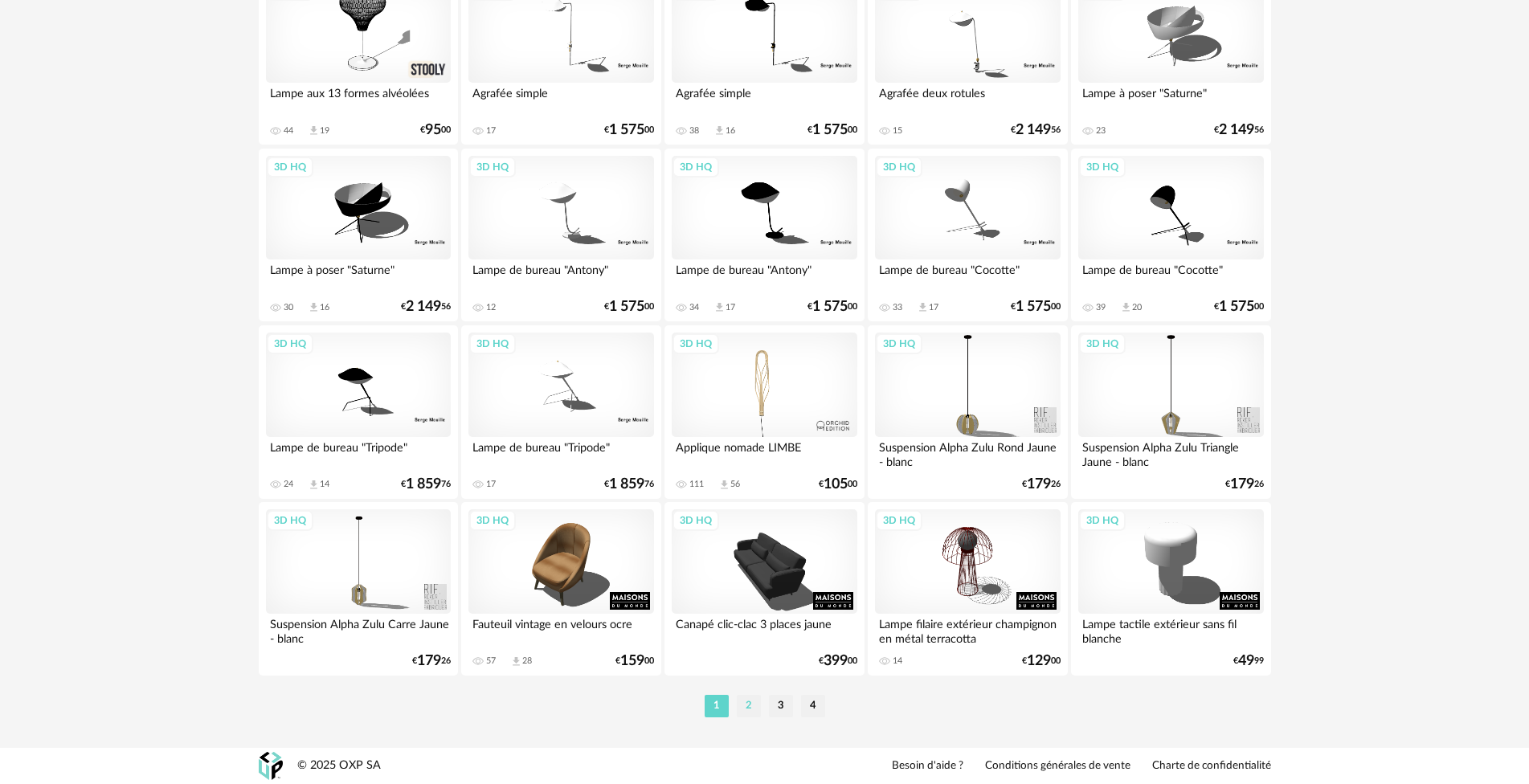
click at [748, 706] on li "2" at bounding box center [748, 705] width 24 height 22
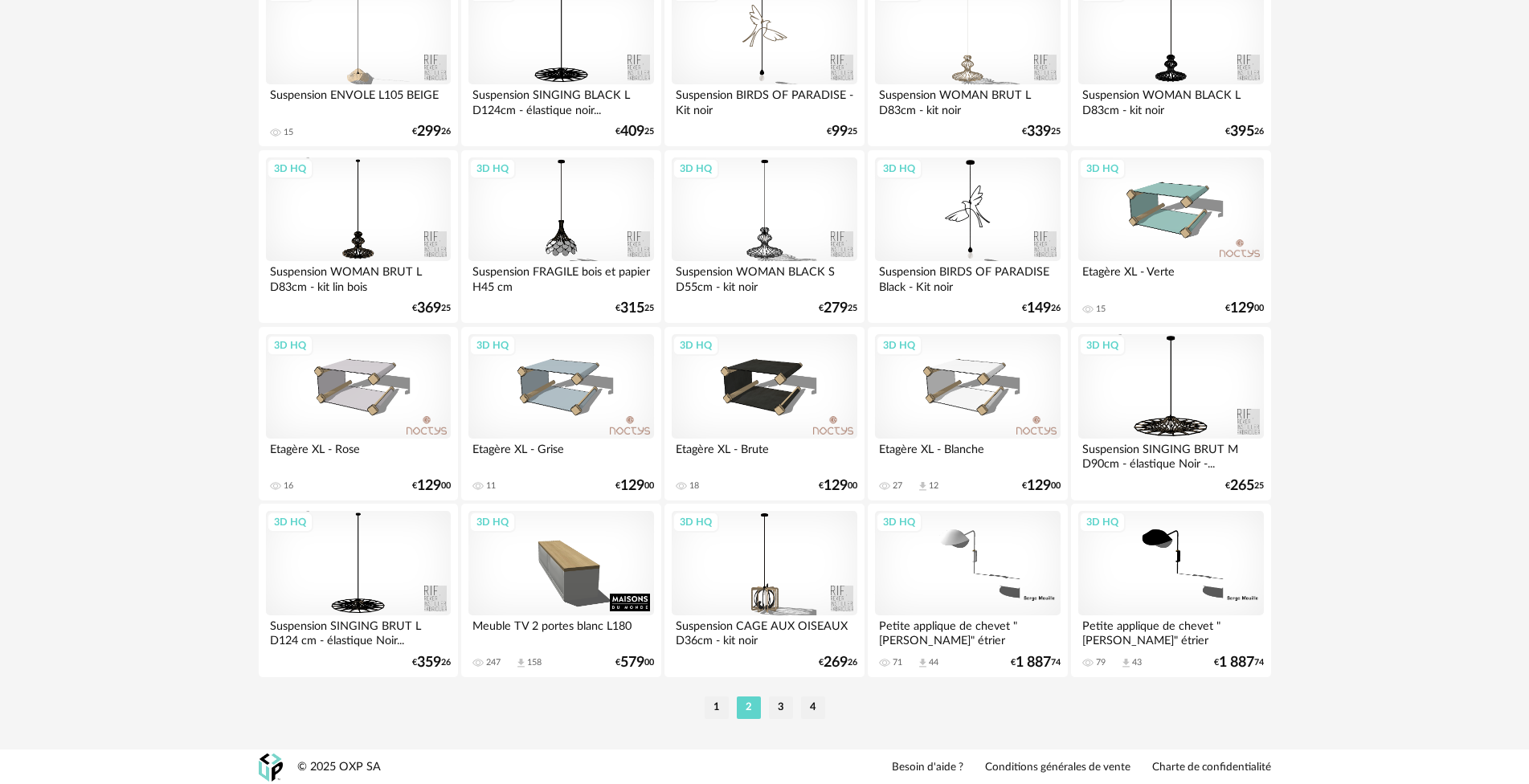
scroll to position [3087, 0]
click at [780, 710] on li "3" at bounding box center [781, 705] width 24 height 22
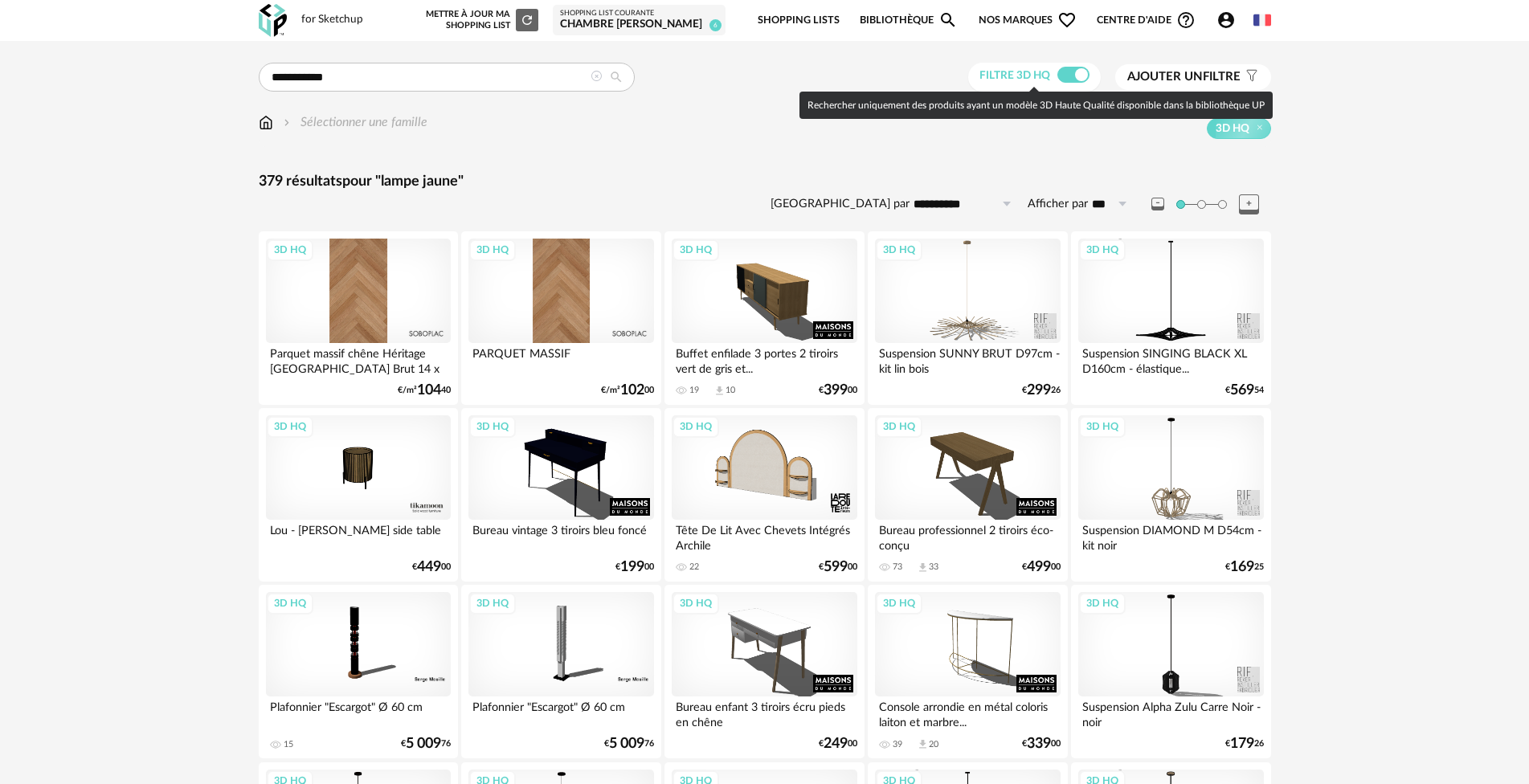
click at [1068, 71] on span at bounding box center [1073, 75] width 32 height 17
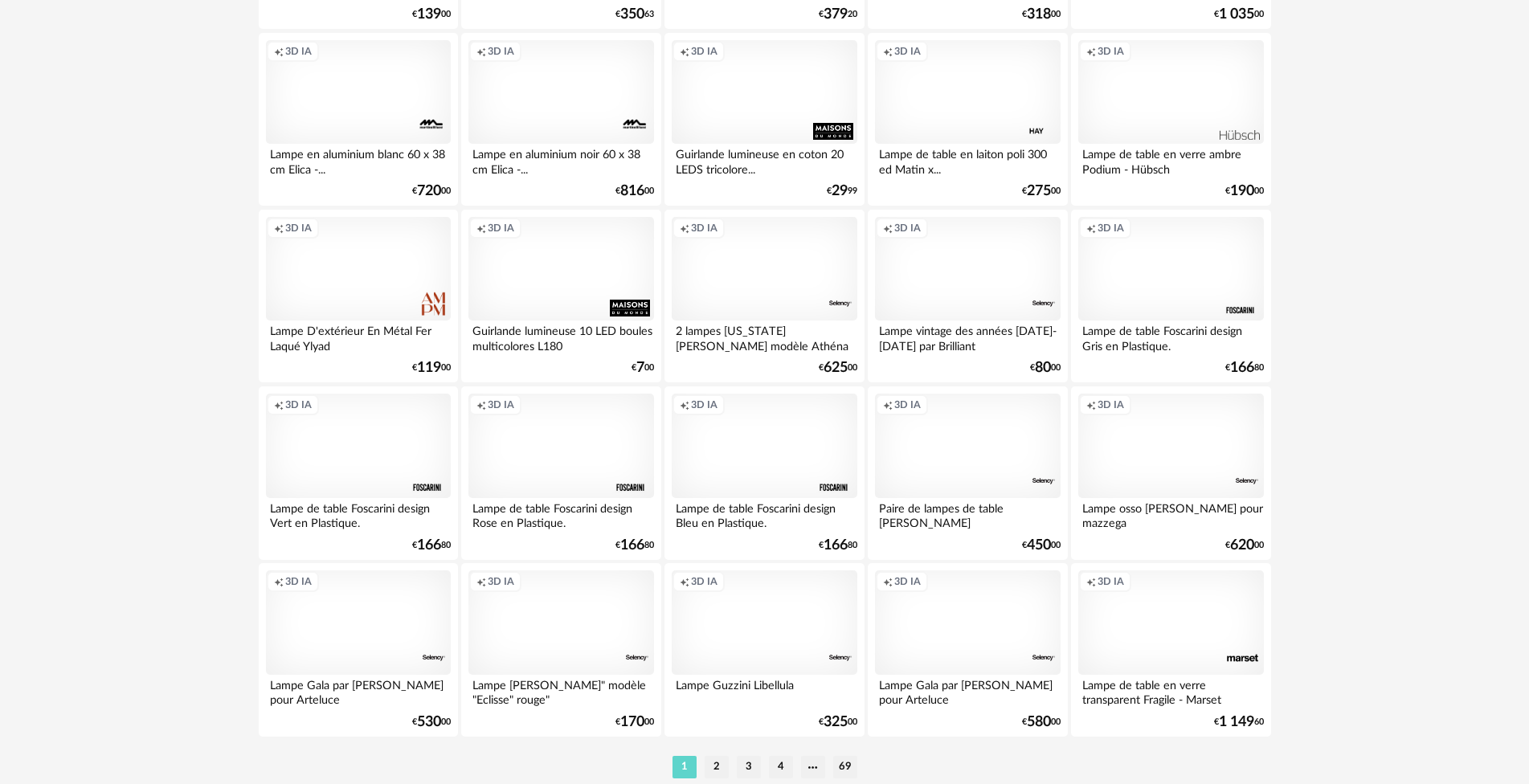
scroll to position [3087, 0]
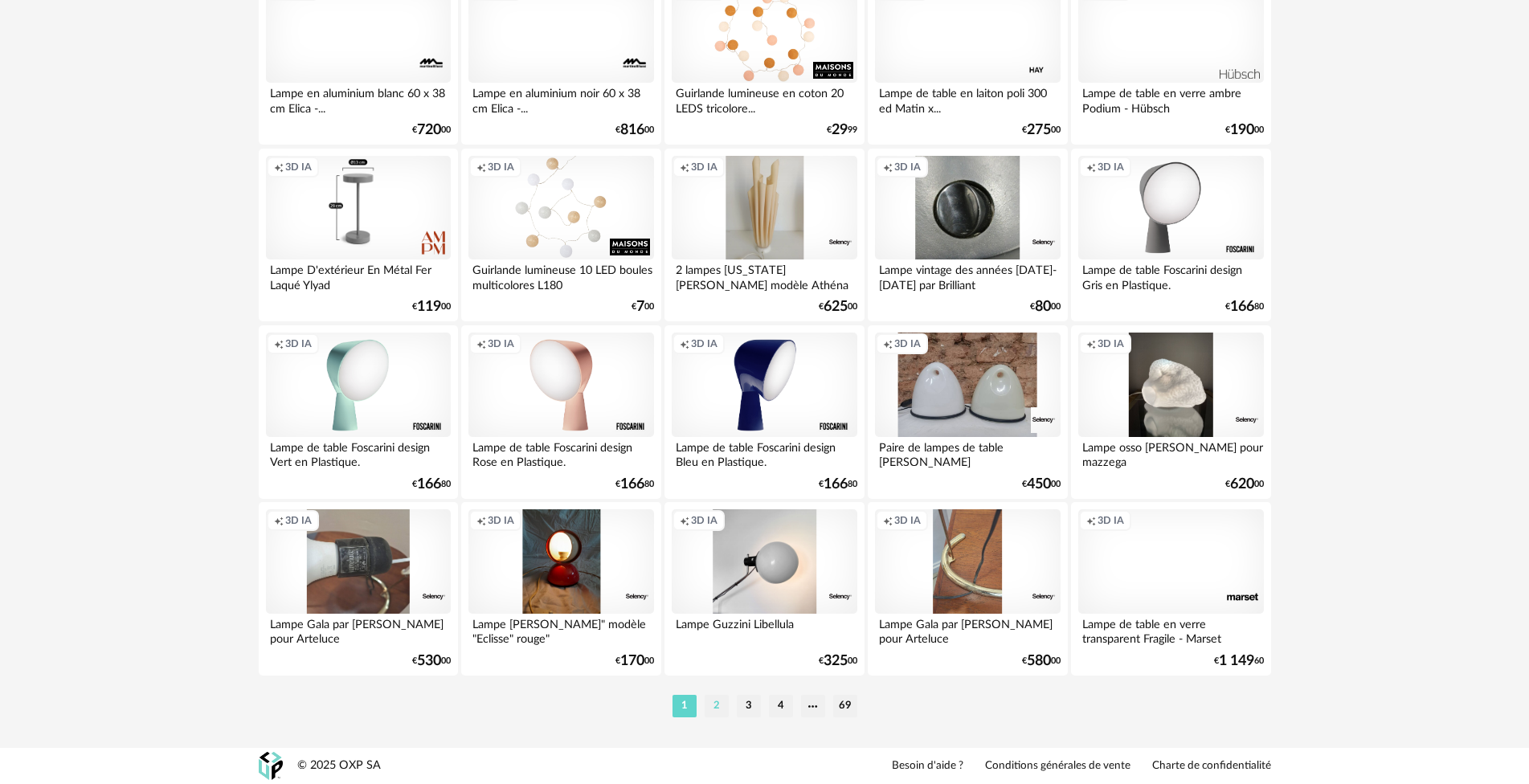
click at [707, 702] on li "2" at bounding box center [716, 705] width 24 height 22
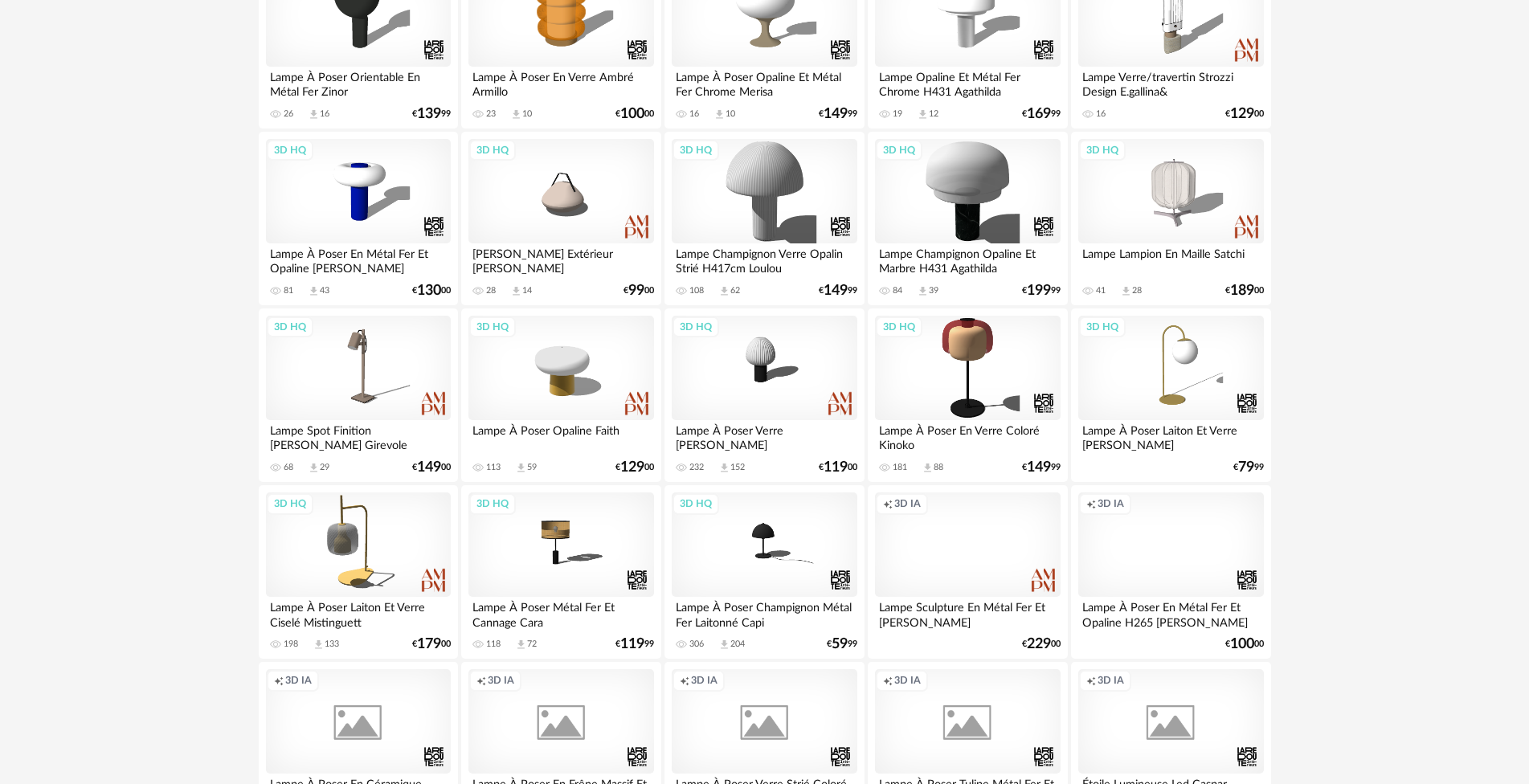
scroll to position [1606, 0]
